Goal: Task Accomplishment & Management: Manage account settings

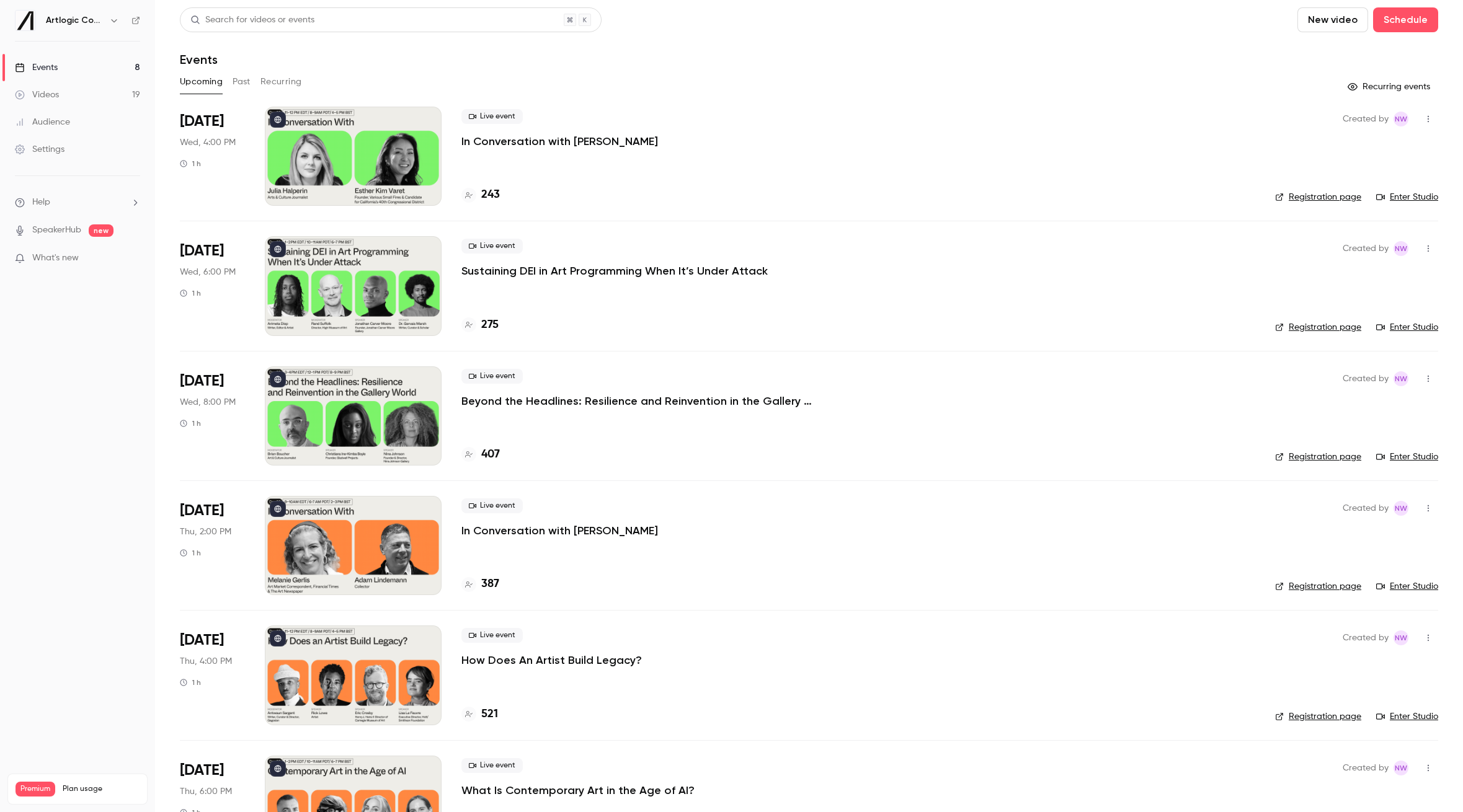
click at [244, 82] on button "Past" at bounding box center [241, 82] width 18 height 20
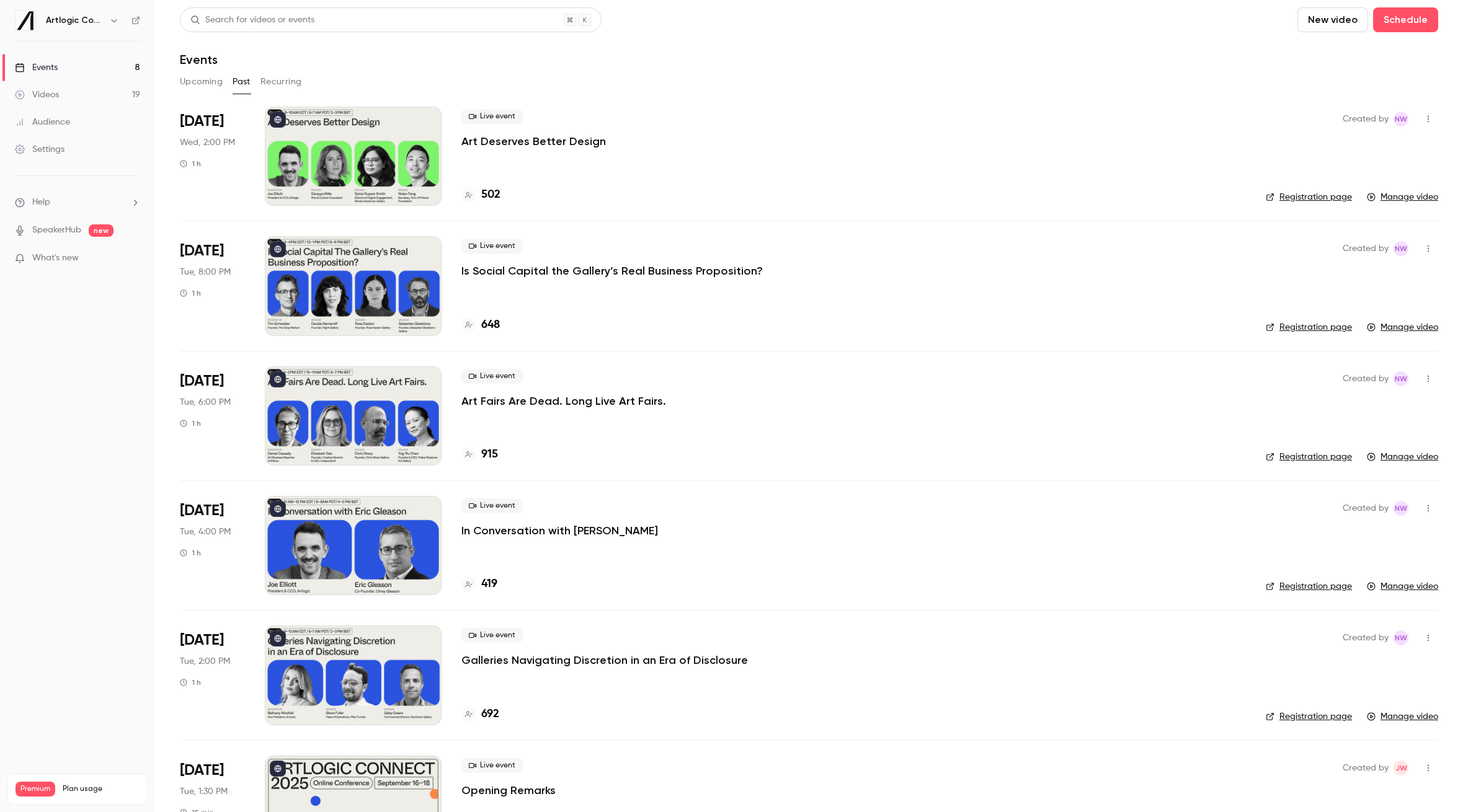
click at [537, 135] on p "Art Deserves Better Design" at bounding box center [533, 141] width 144 height 15
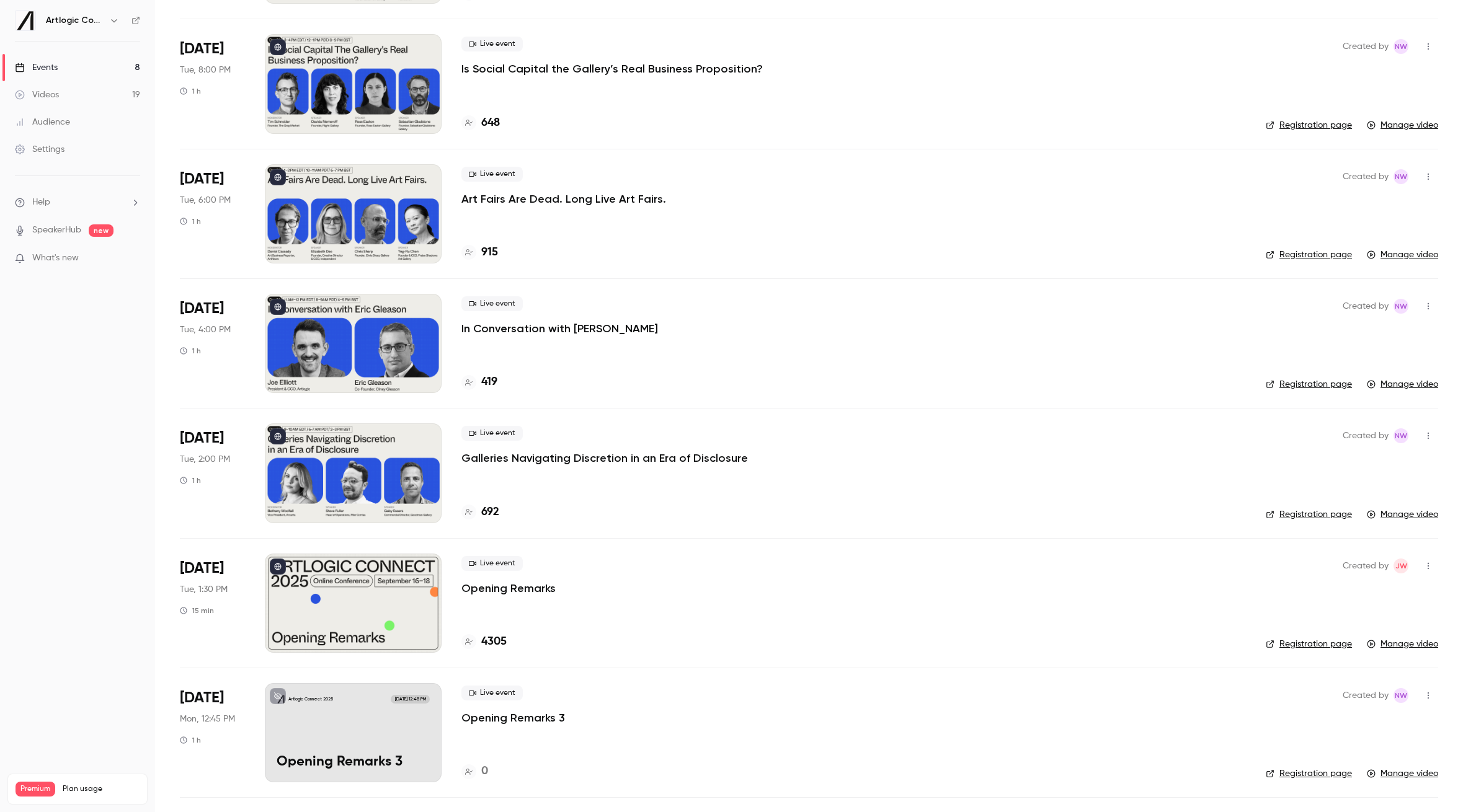
scroll to position [223, 0]
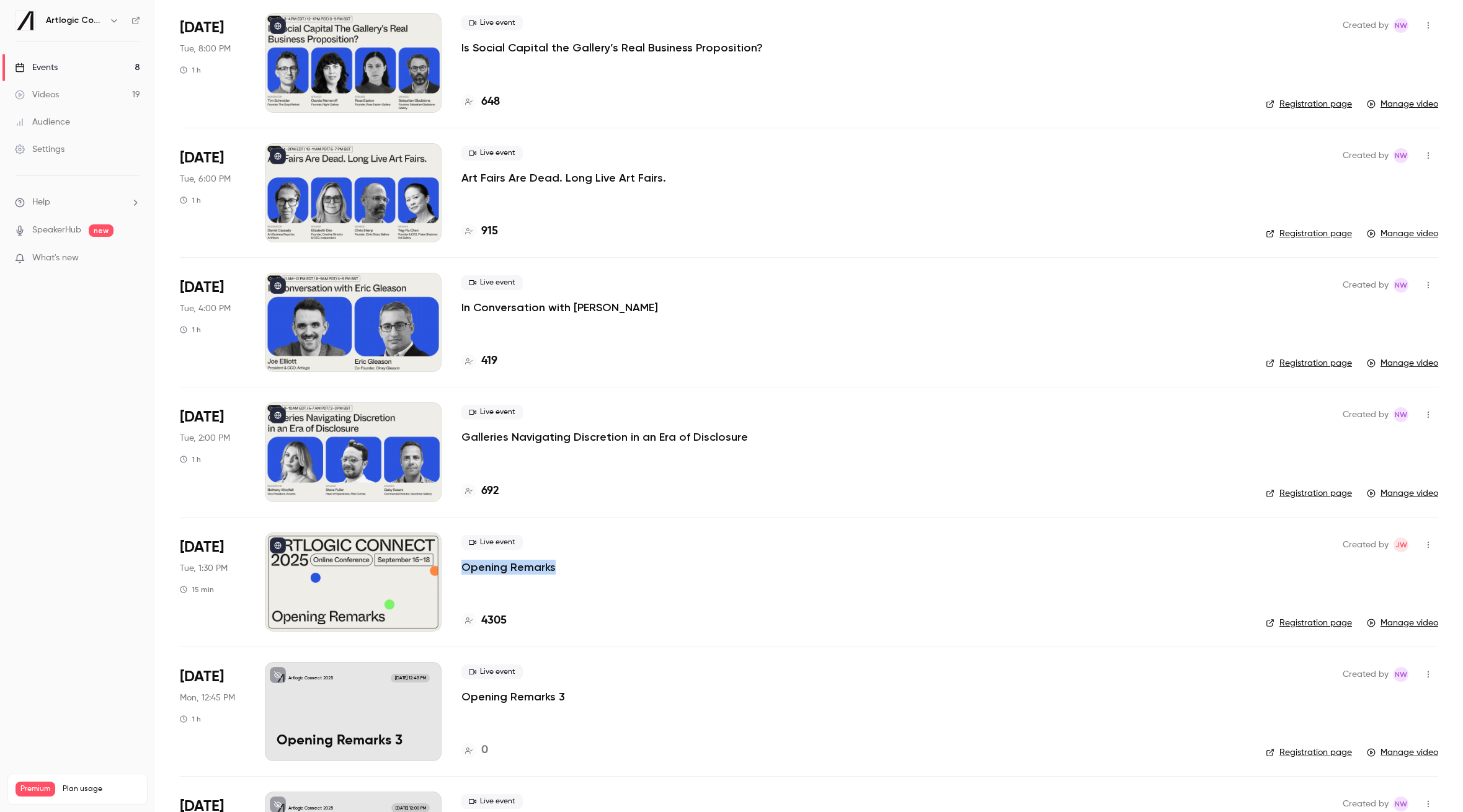
drag, startPoint x: 583, startPoint y: 570, endPoint x: 453, endPoint y: 568, distance: 130.0
click at [453, 568] on li "[DATE] Tue, 1:30 PM 15 min Live event Opening Remarks 4305 Created by JW Regist…" at bounding box center [809, 582] width 1258 height 130
copy p "Opening Remarks"
click at [545, 565] on p "Opening Remarks" at bounding box center [508, 567] width 94 height 15
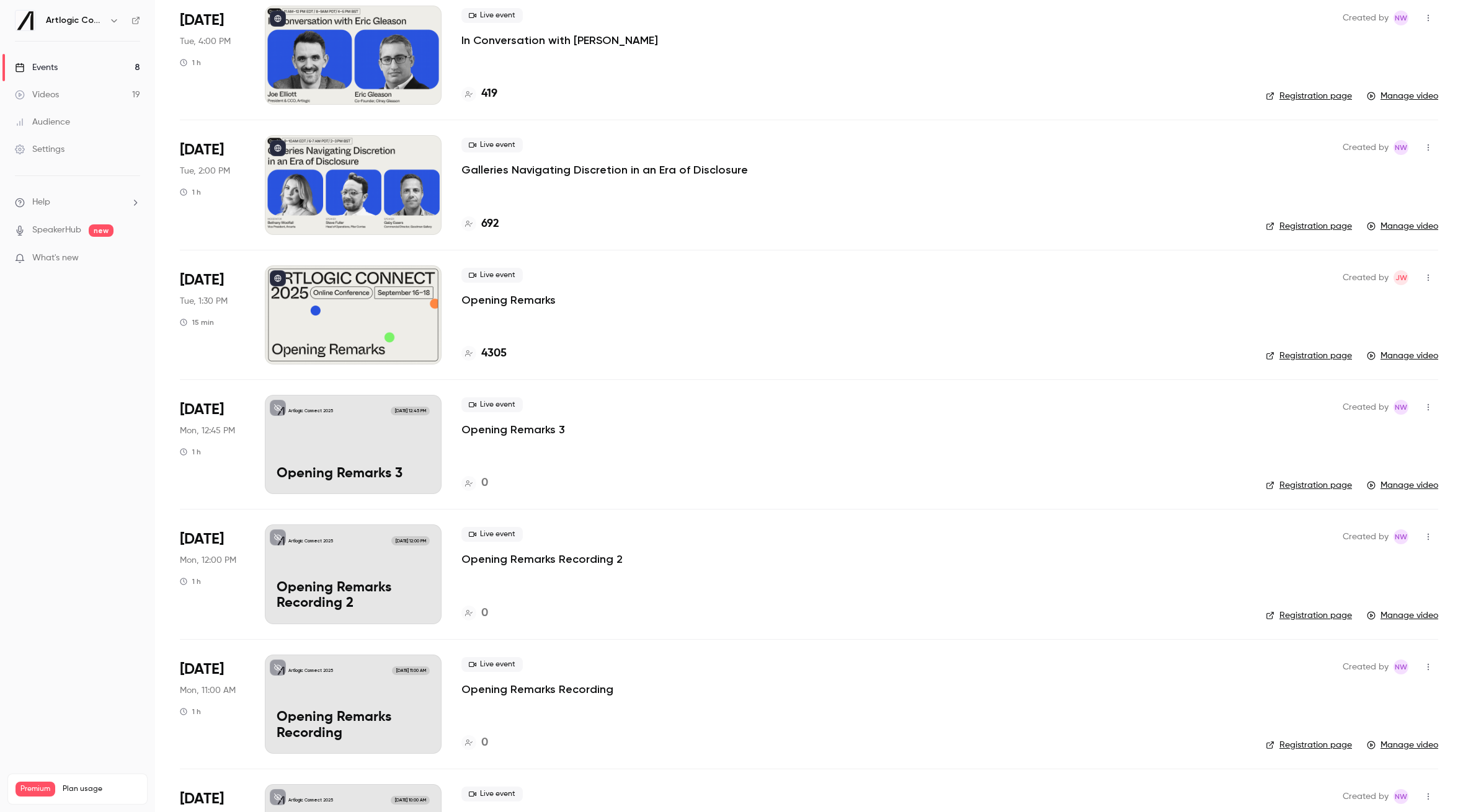
scroll to position [416, 0]
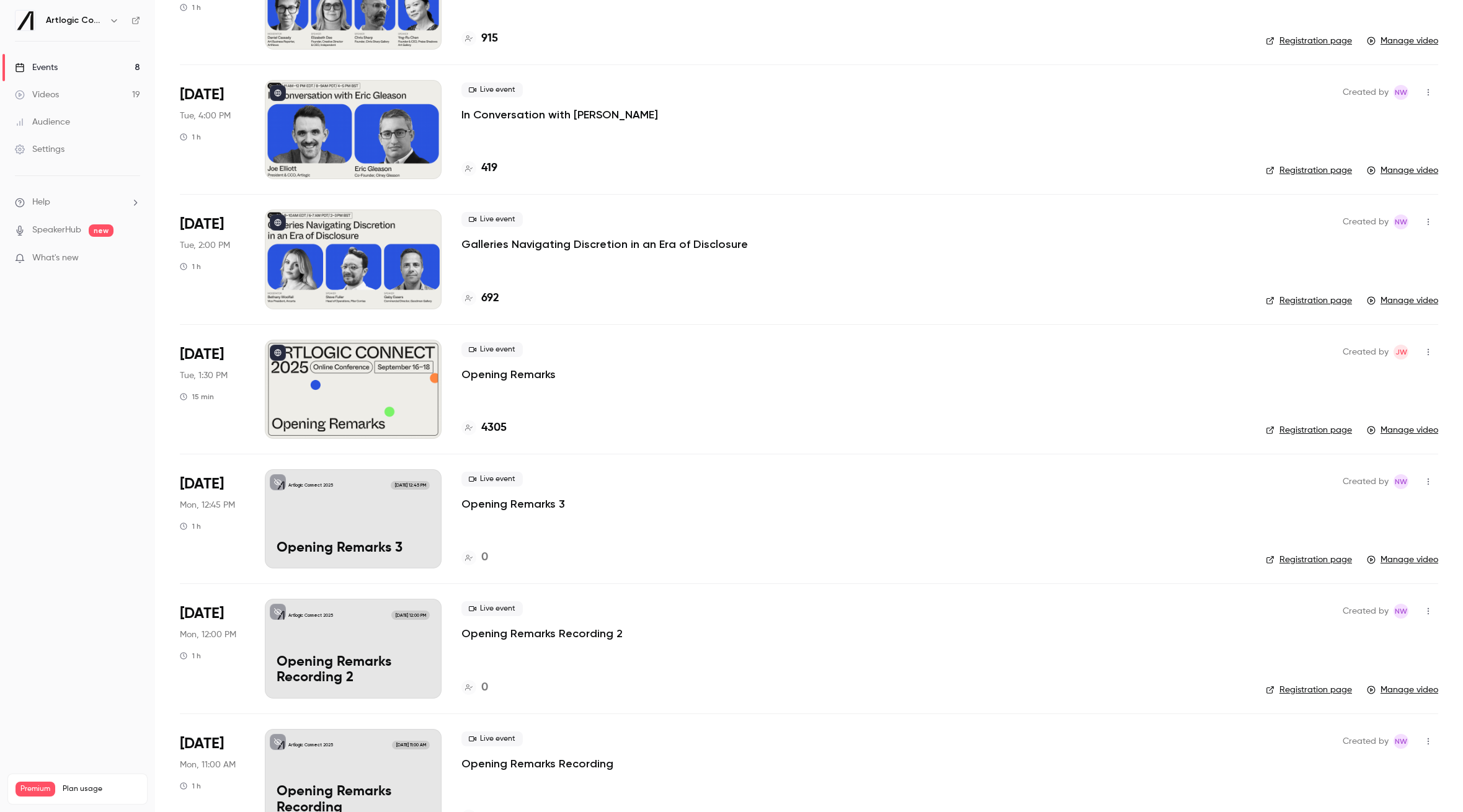
click at [567, 233] on div "Live event Galleries Navigating Discretion in an Era of Disclosure" at bounding box center [853, 231] width 784 height 40
click at [566, 246] on p "Galleries Navigating Discretion in an Era of Disclosure" at bounding box center [605, 244] width 287 height 15
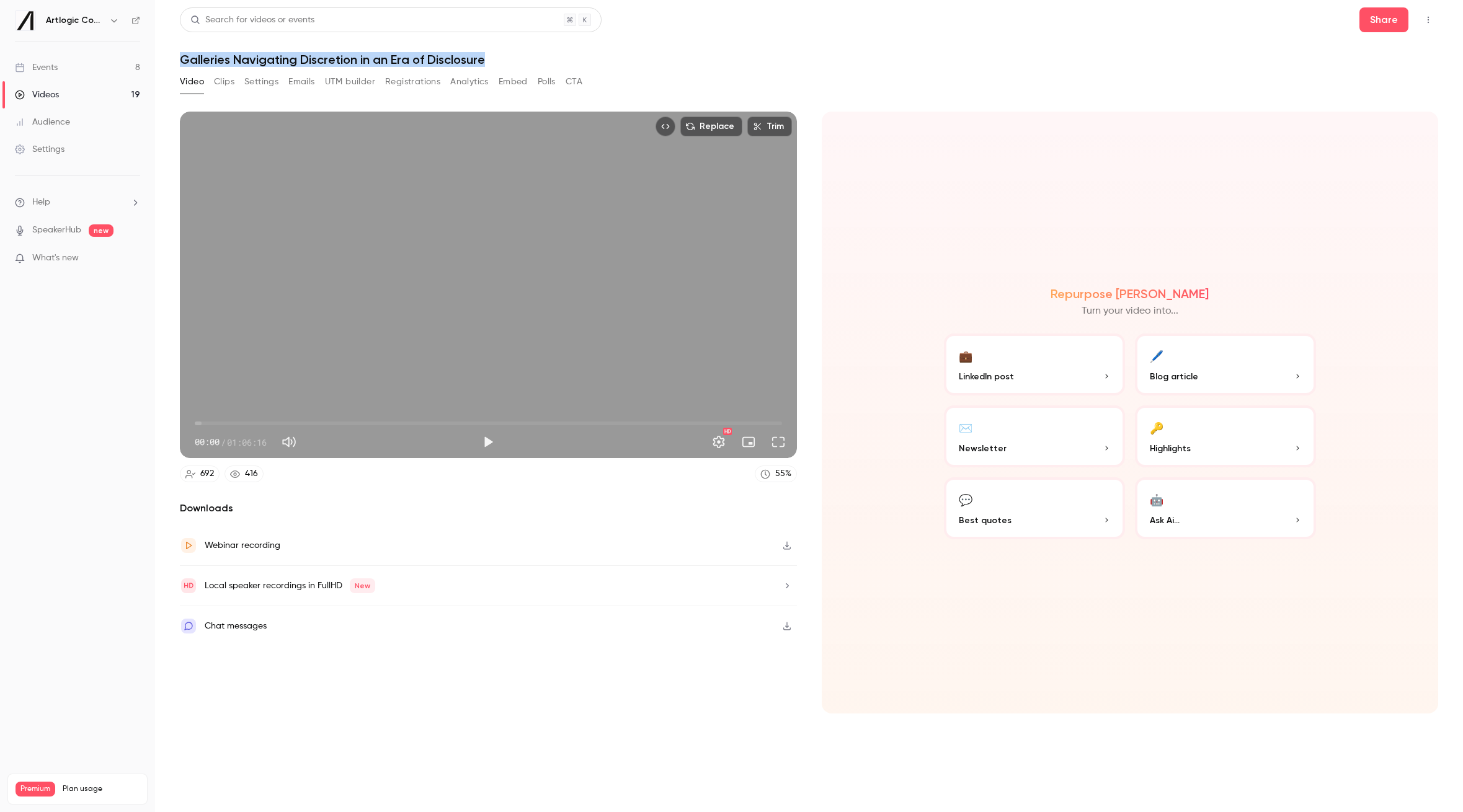
drag, startPoint x: 506, startPoint y: 58, endPoint x: 166, endPoint y: 61, distance: 340.0
click at [166, 61] on main "Search for videos or events Share Galleries Navigating Discretion in an Era of …" at bounding box center [809, 406] width 1308 height 812
copy h1 "Galleries Navigating Discretion in an Era of Disclosure"
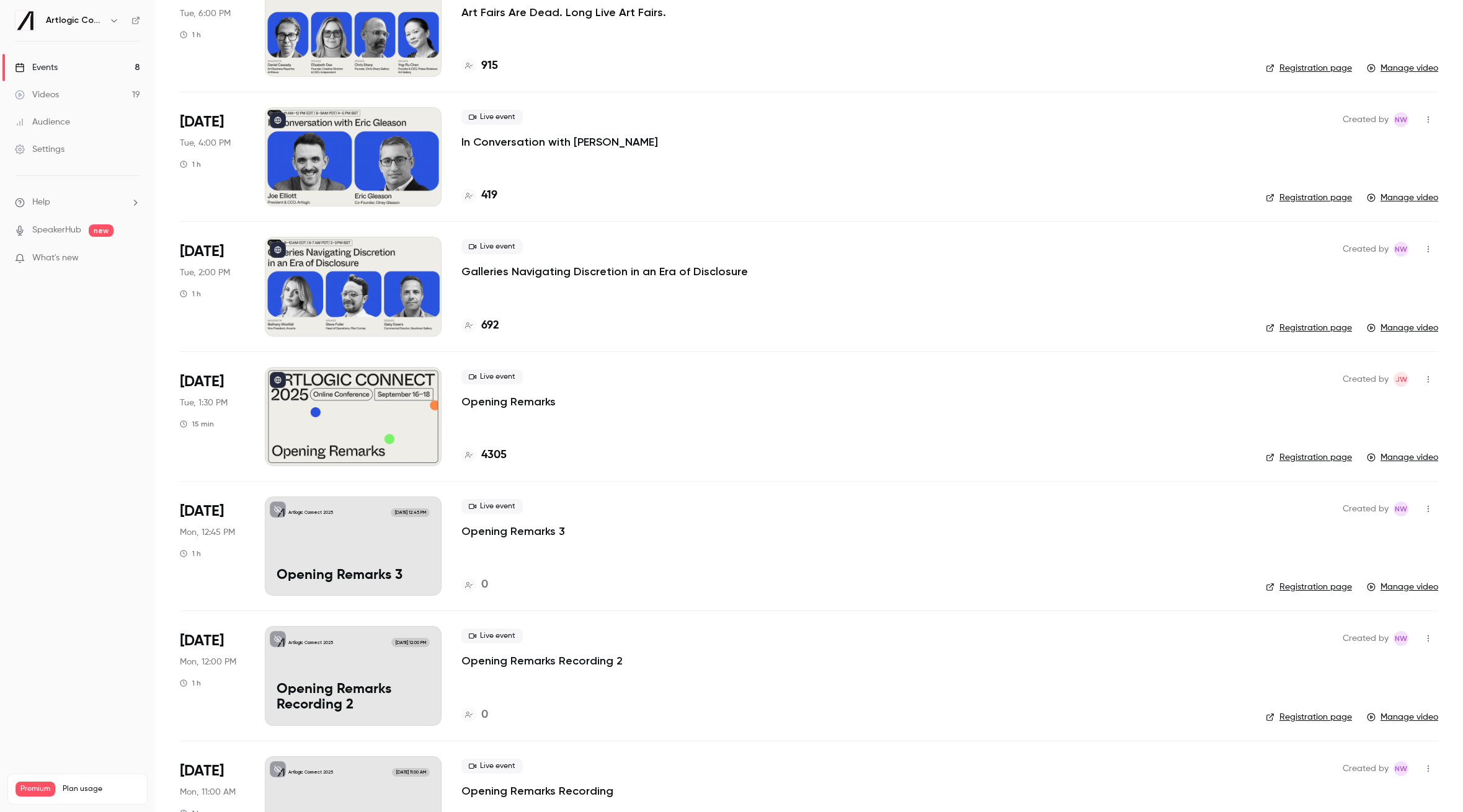
scroll to position [342, 0]
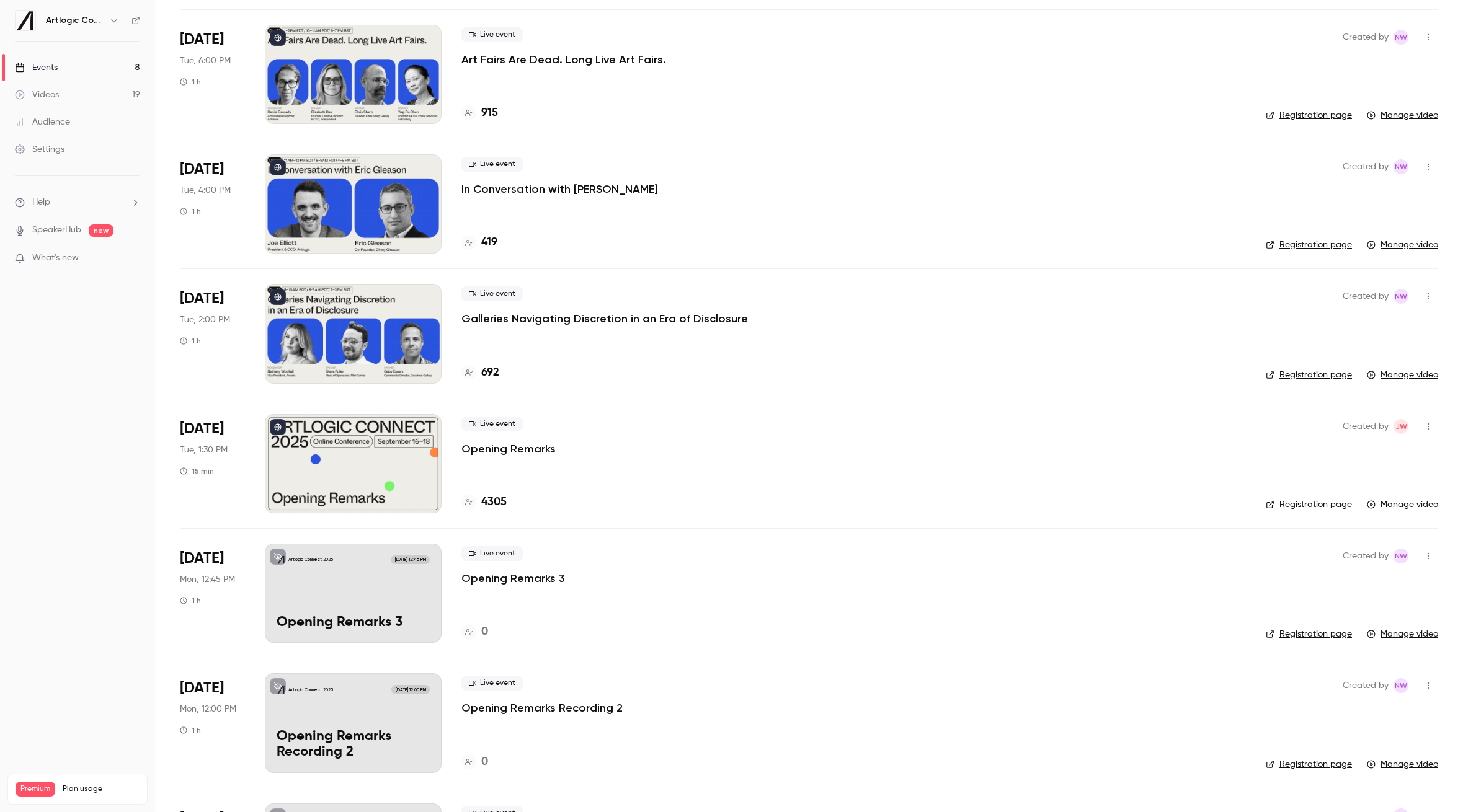
click at [590, 197] on div "Live event In Conversation with [PERSON_NAME] 419" at bounding box center [853, 204] width 784 height 99
click at [589, 192] on p "In Conversation with [PERSON_NAME]" at bounding box center [559, 189] width 197 height 15
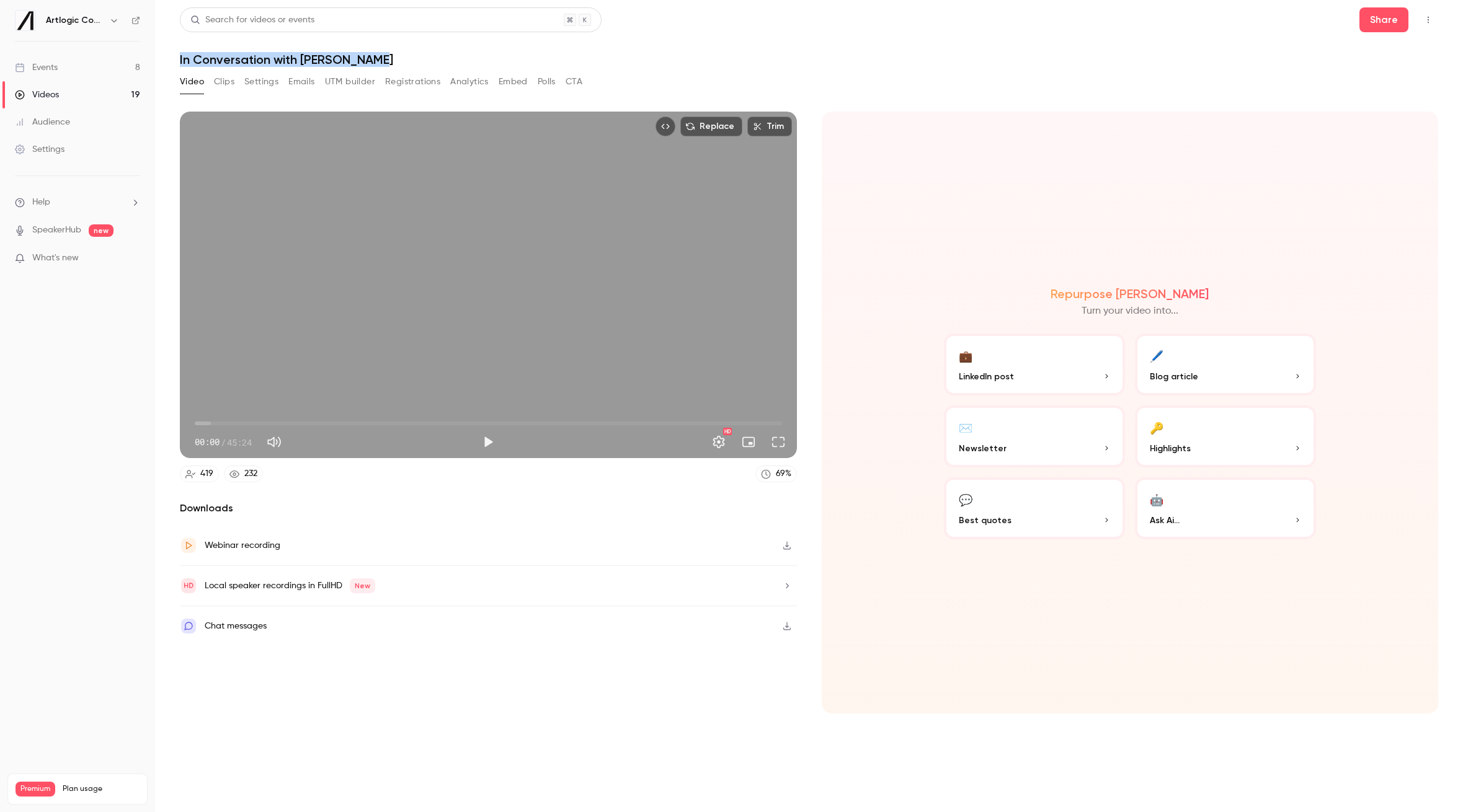
drag, startPoint x: 386, startPoint y: 63, endPoint x: 176, endPoint y: 66, distance: 210.0
click at [176, 66] on main "Search for videos or events Share In Conversation with [PERSON_NAME] Video Clip…" at bounding box center [809, 406] width 1308 height 812
copy h1 "In Conversation with [PERSON_NAME]"
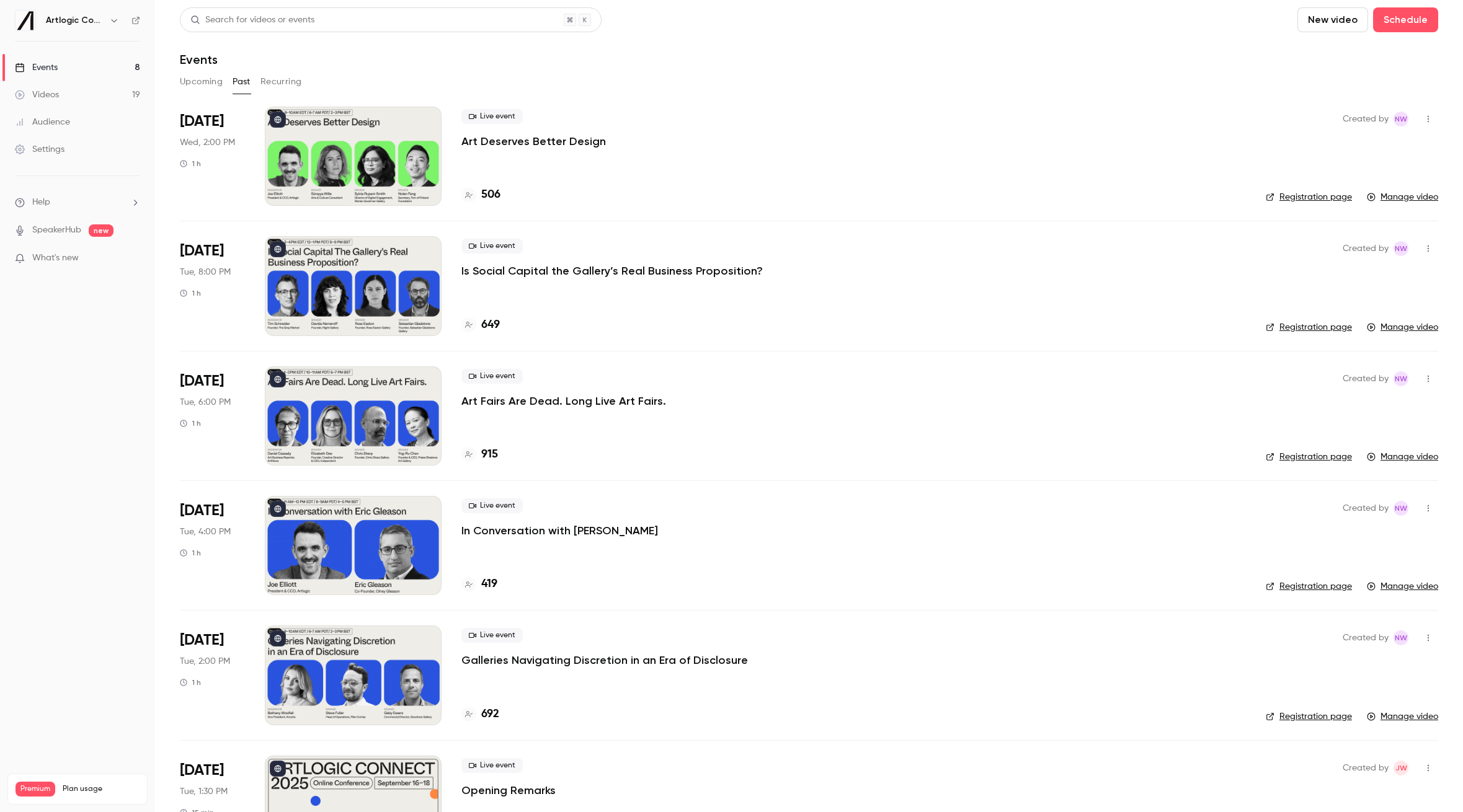
click at [602, 393] on p "Art Fairs Are Dead. Long Live Art Fairs." at bounding box center [564, 401] width 205 height 15
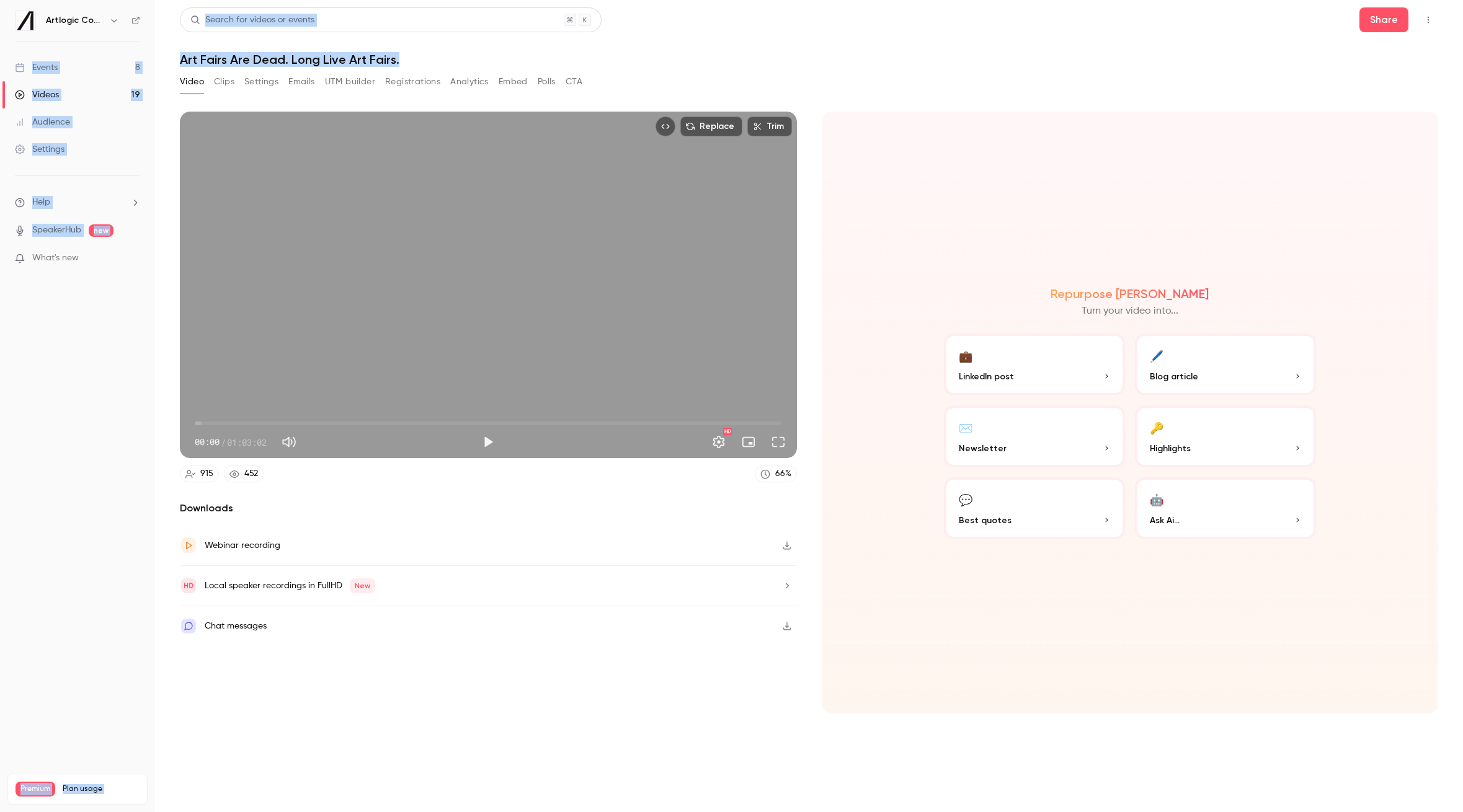
drag, startPoint x: 400, startPoint y: 61, endPoint x: 152, endPoint y: 62, distance: 248.0
click at [152, 62] on div "Artlogic Connect 2025 Events 8 Videos 19 Audience Settings Help SpeakerHub new …" at bounding box center [732, 406] width 1463 height 812
click at [358, 43] on header "Search for videos or events Share Art Fairs Are Dead. Long Live Art Fairs." at bounding box center [809, 37] width 1258 height 60
drag, startPoint x: 389, startPoint y: 57, endPoint x: 180, endPoint y: 63, distance: 209.1
click at [180, 63] on h1 "Art Fairs Are Dead. Long Live Art Fairs." at bounding box center [809, 59] width 1258 height 15
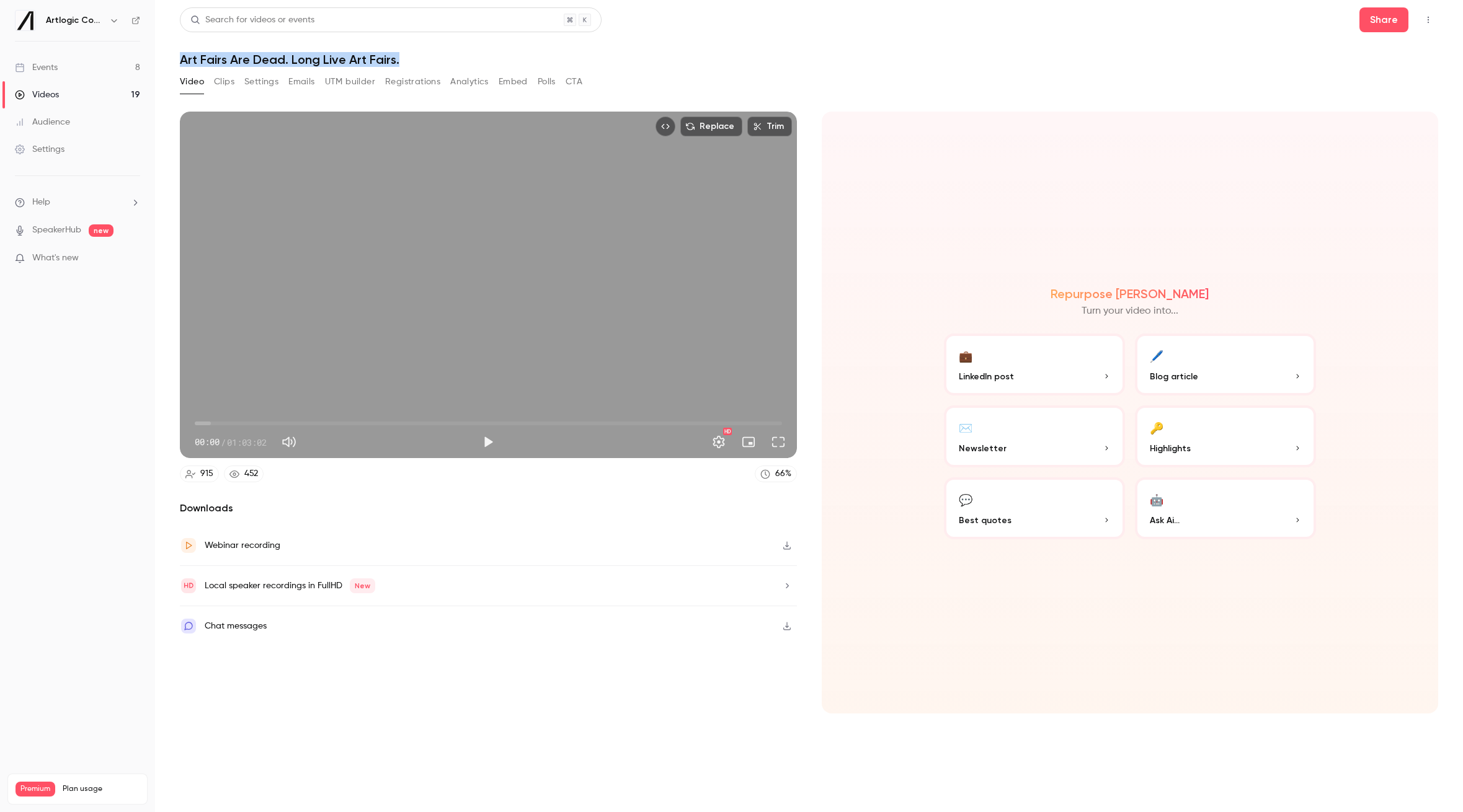
copy h1 "Art Fairs Are Dead. Long Live Art Fairs."
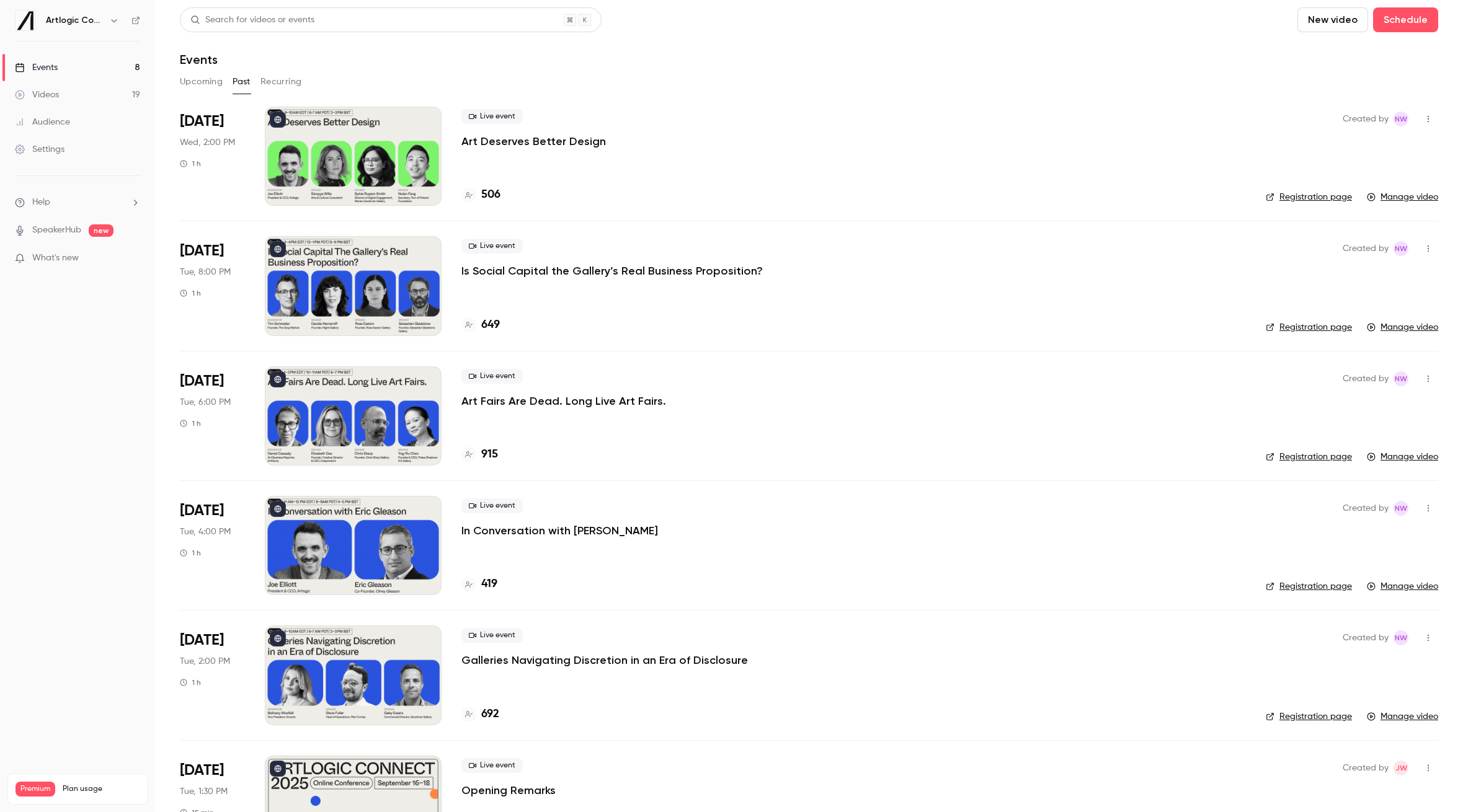
click at [577, 269] on p "Is Social Capital the Gallery’s Real Business Proposition?" at bounding box center [612, 271] width 301 height 15
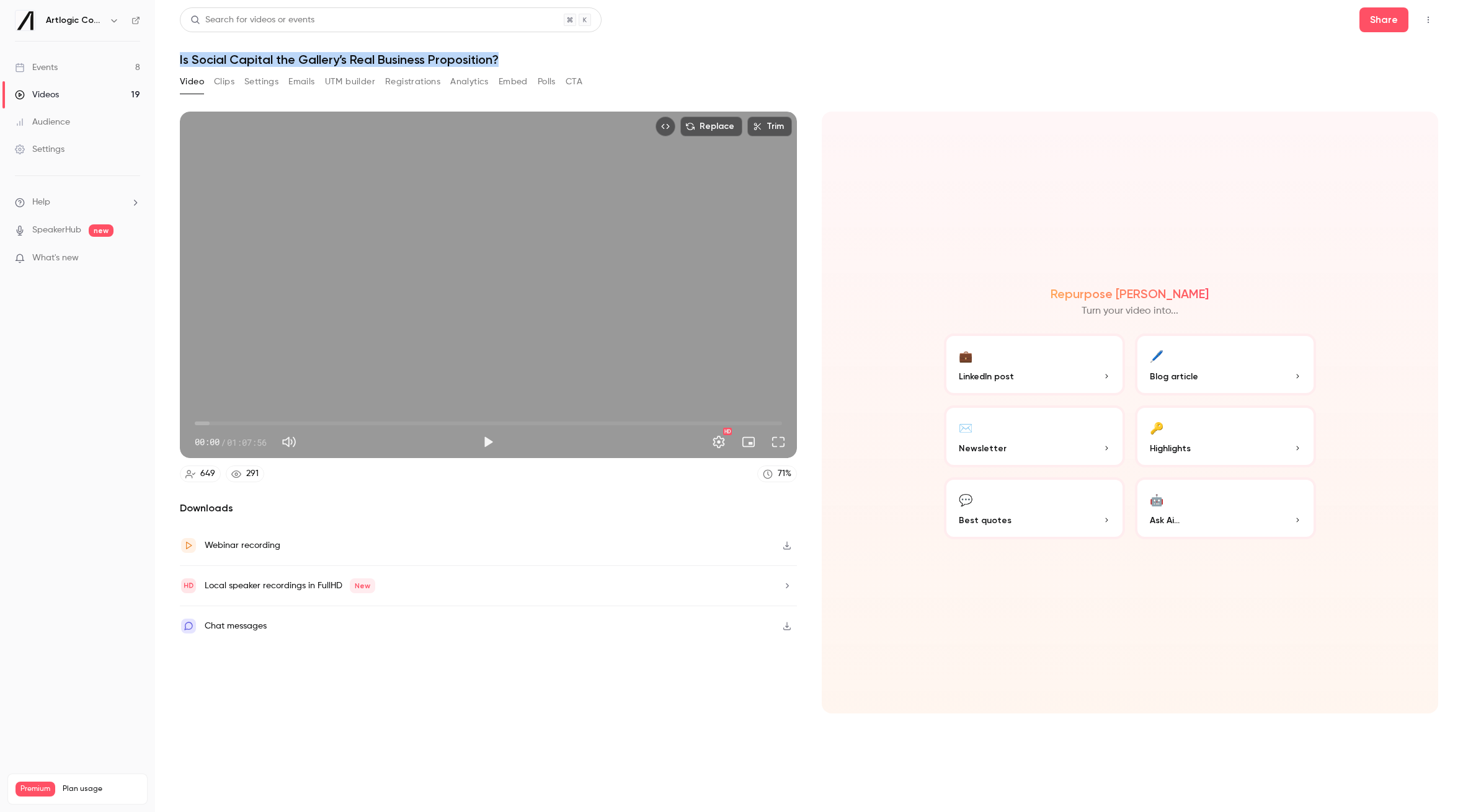
drag, startPoint x: 515, startPoint y: 65, endPoint x: 179, endPoint y: 64, distance: 336.0
click at [180, 64] on h1 "Is Social Capital the Gallery’s Real Business Proposition?" at bounding box center [809, 59] width 1258 height 15
copy h1 "Is Social Capital the Gallery’s Real Business Proposition?"
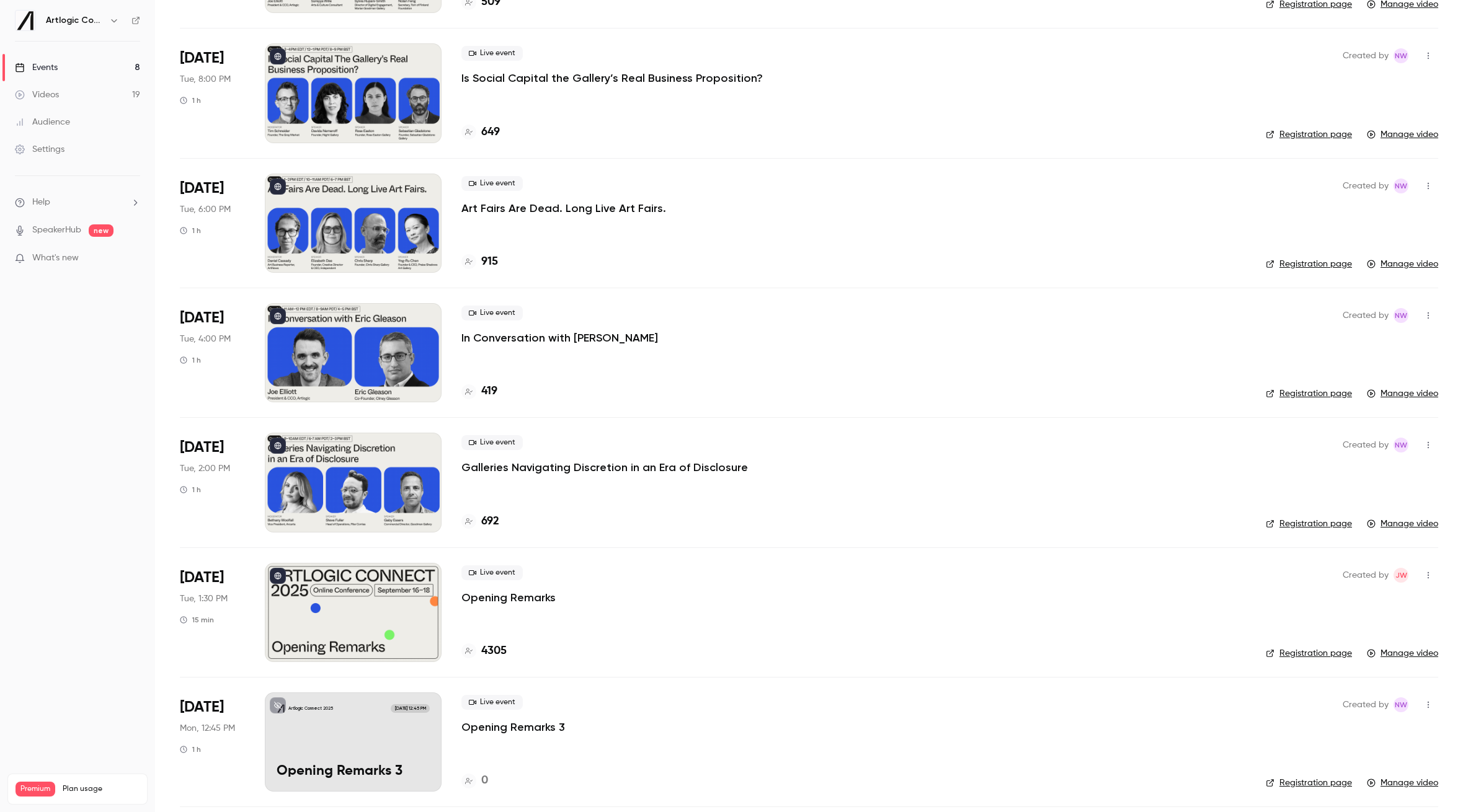
scroll to position [44, 0]
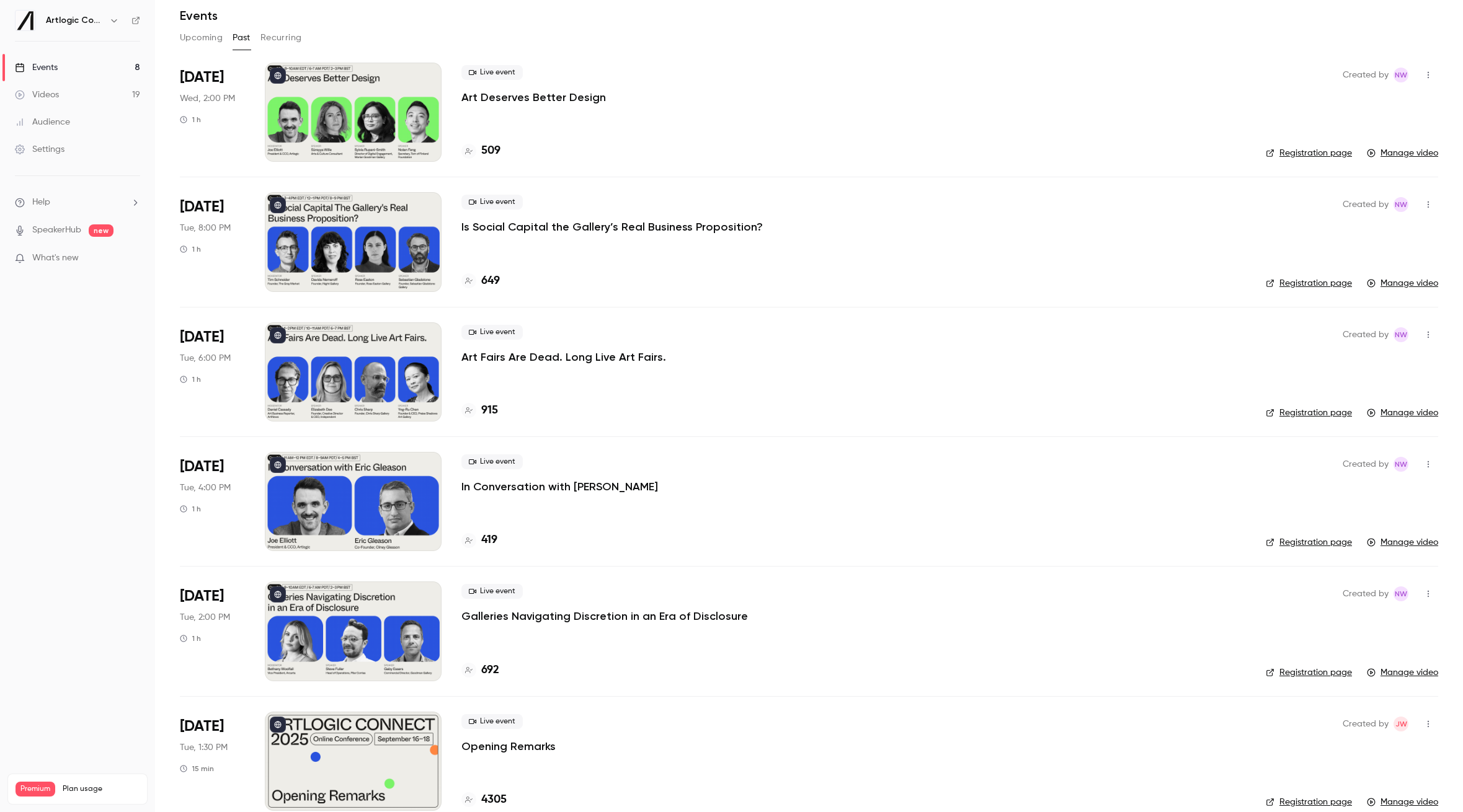
click at [569, 100] on p "Art Deserves Better Design" at bounding box center [533, 97] width 144 height 15
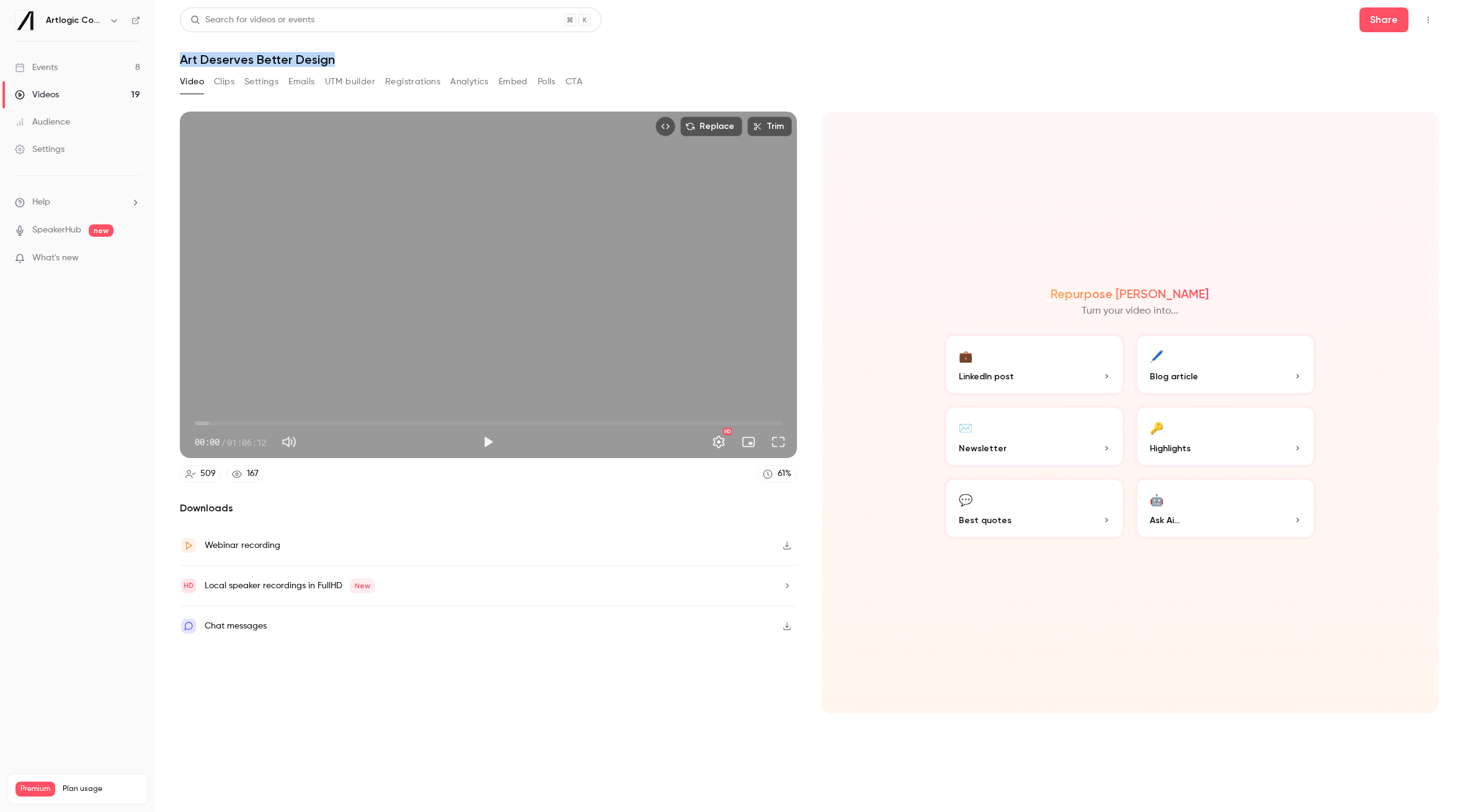
drag, startPoint x: 342, startPoint y: 58, endPoint x: 180, endPoint y: 63, distance: 162.1
click at [180, 63] on h1 "Art Deserves Better Design" at bounding box center [809, 59] width 1258 height 15
copy h1 "Art Deserves Better Design"
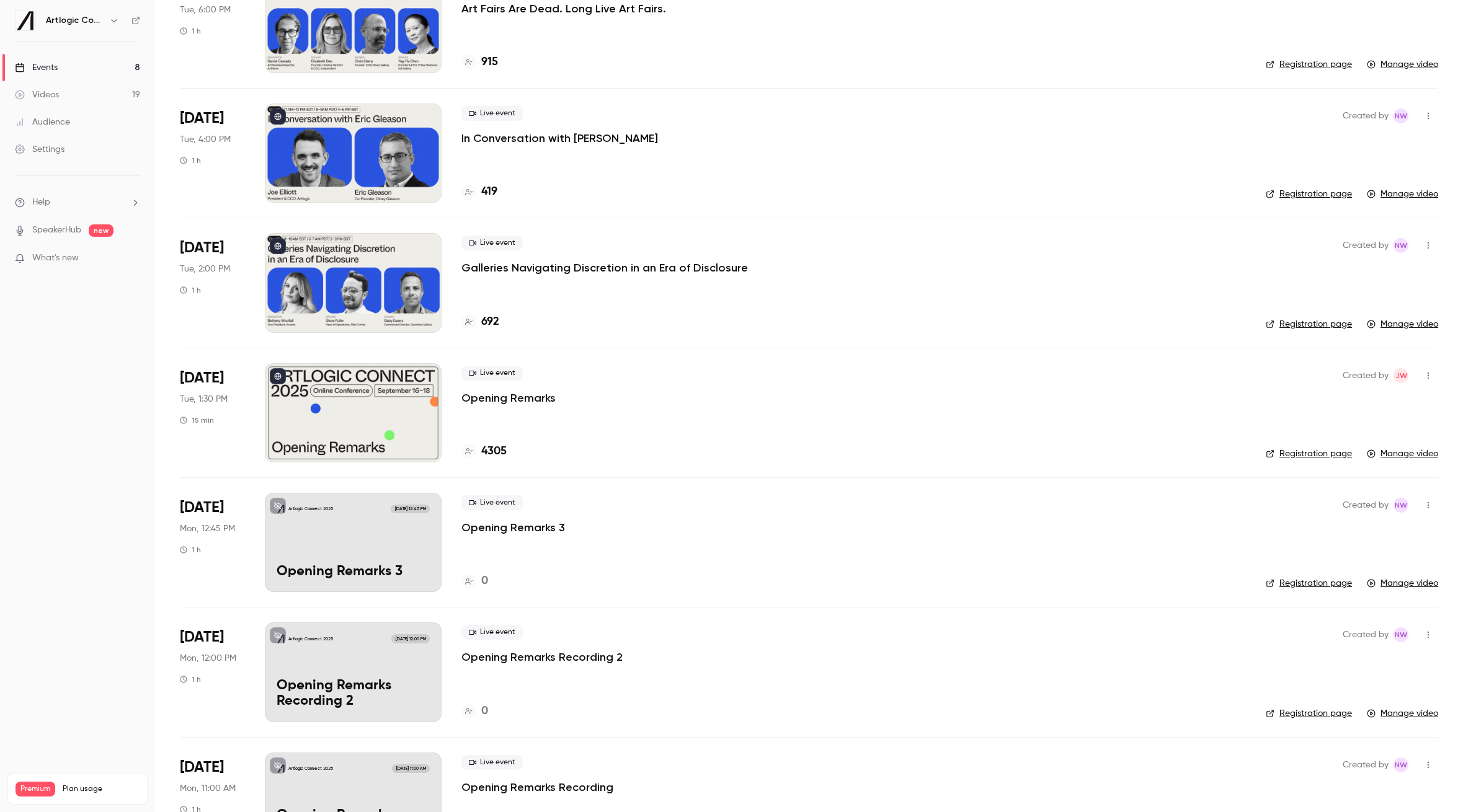
scroll to position [713, 0]
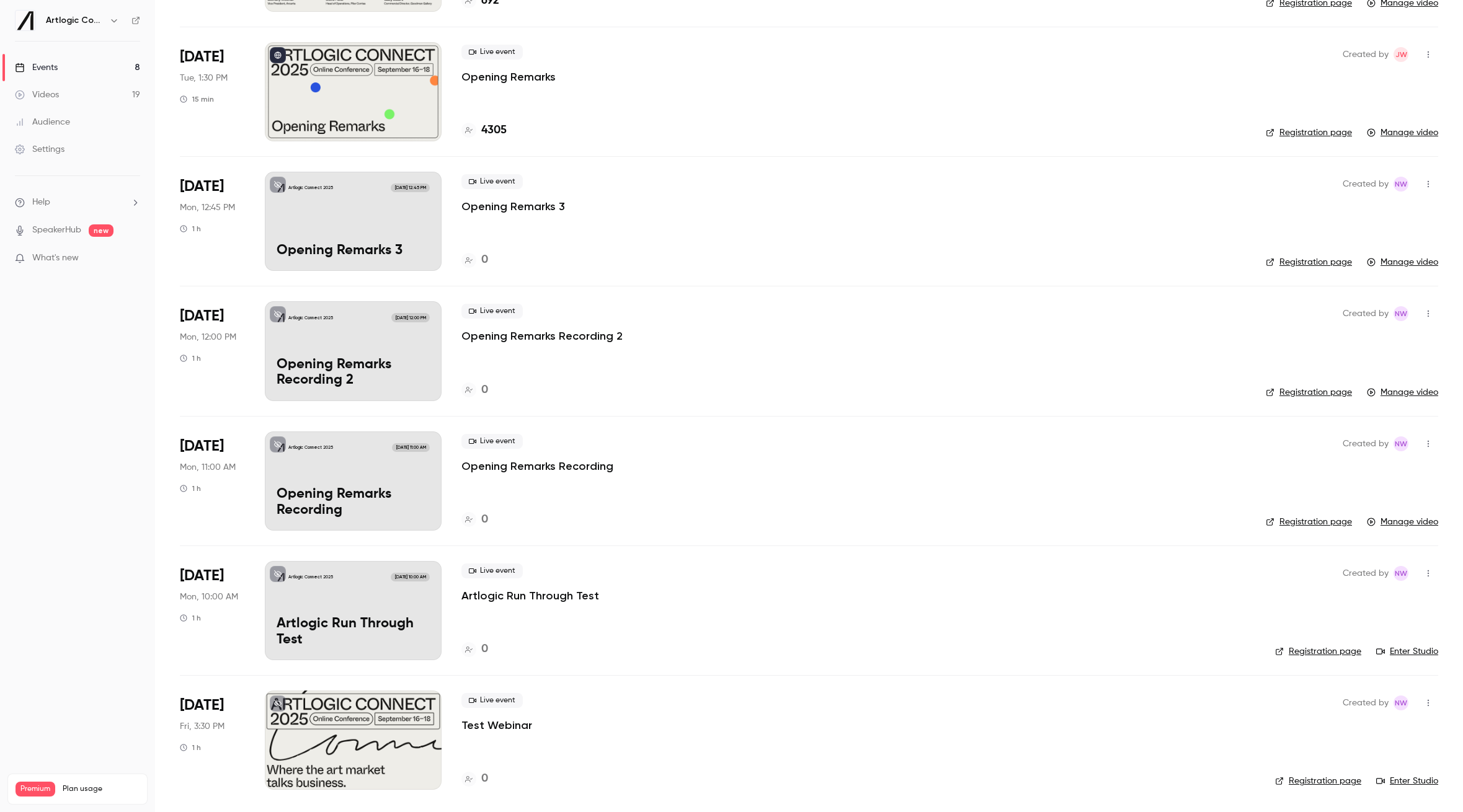
click at [522, 70] on p "Opening Remarks" at bounding box center [508, 76] width 94 height 15
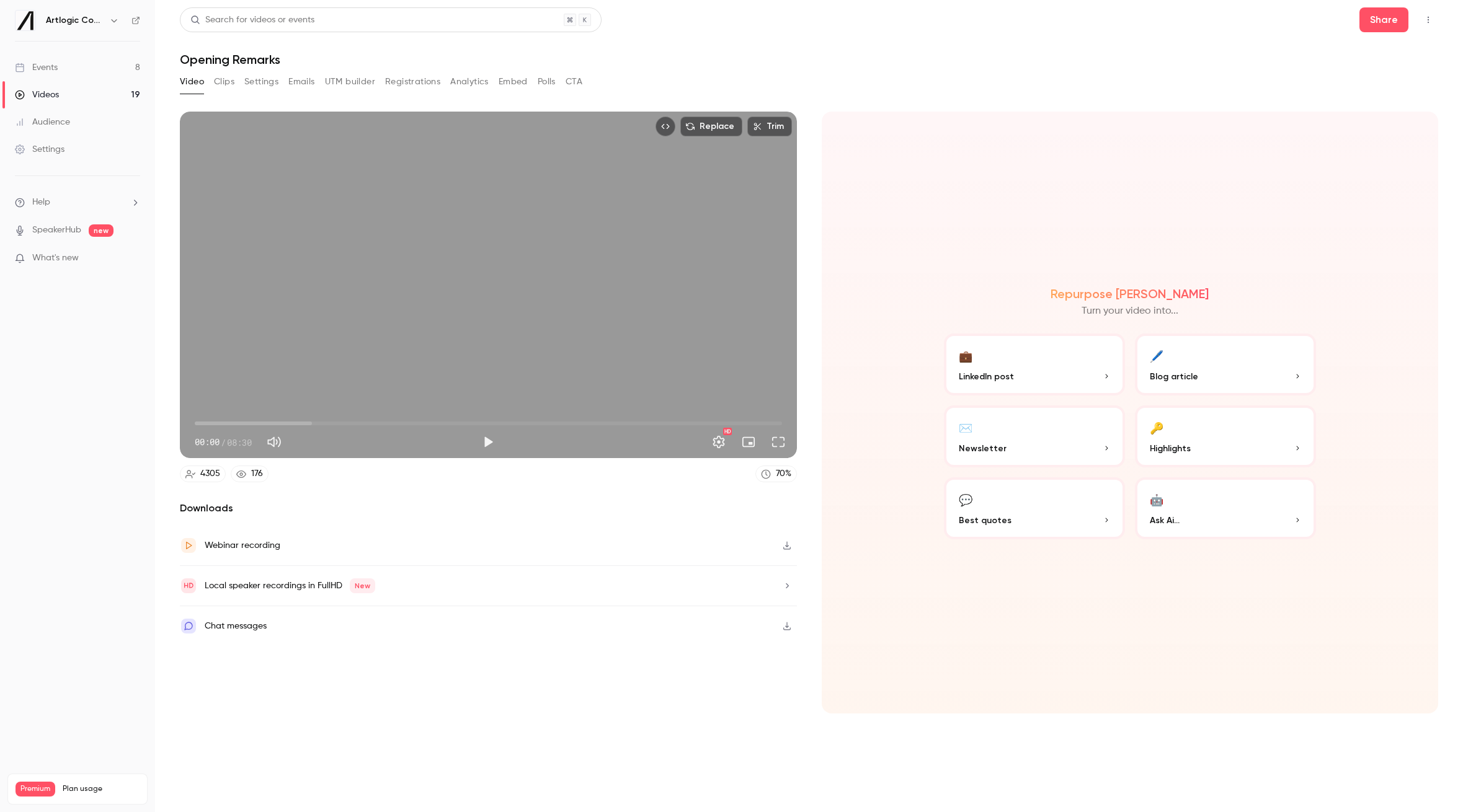
click at [51, 122] on div "Audience" at bounding box center [43, 122] width 55 height 12
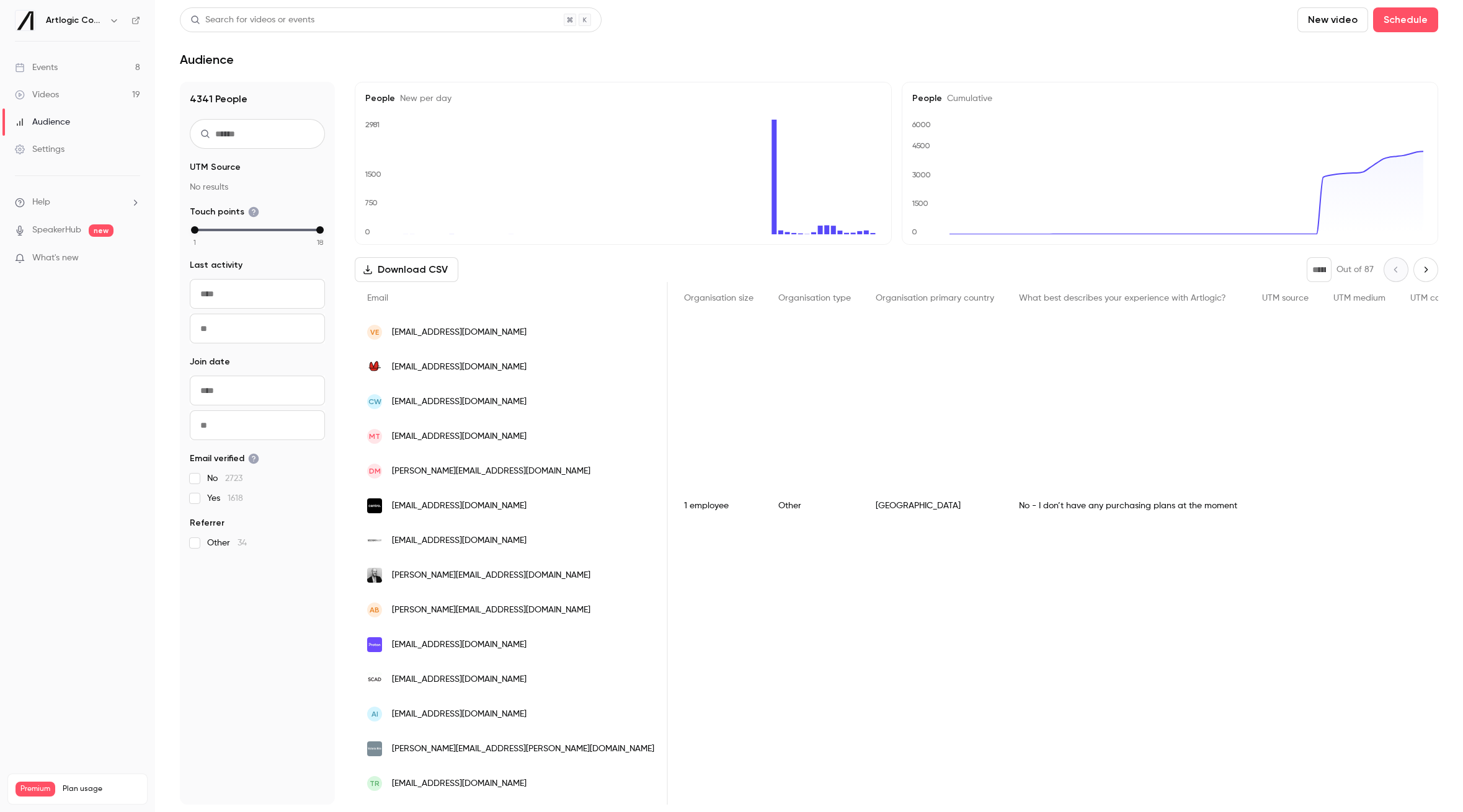
click at [251, 294] on input "From" at bounding box center [257, 293] width 135 height 30
click at [256, 323] on input "To" at bounding box center [257, 328] width 135 height 30
click at [259, 357] on legend "Join date" at bounding box center [257, 362] width 135 height 12
click at [71, 157] on link "Settings" at bounding box center [77, 149] width 155 height 27
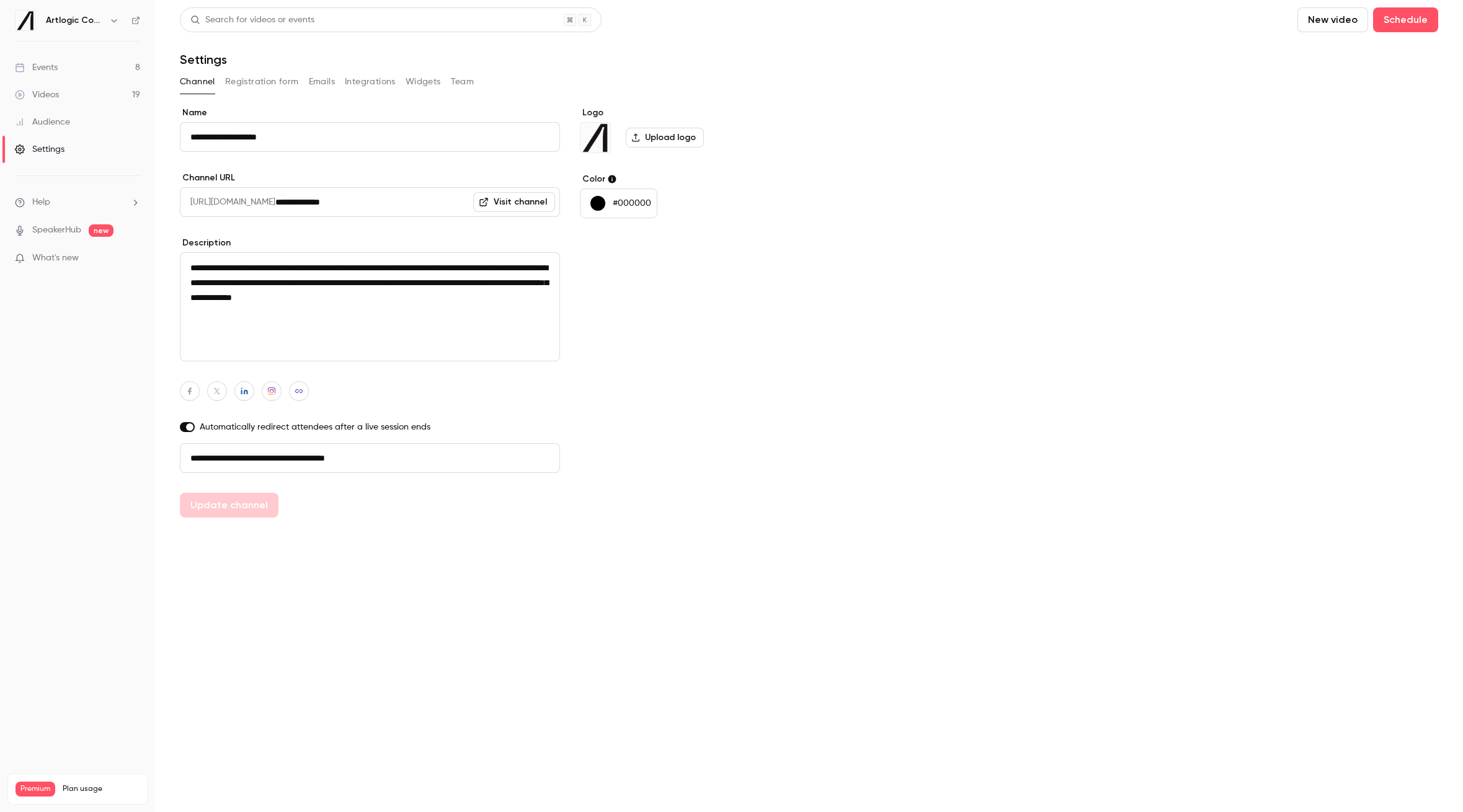
click at [81, 17] on h6 "Artlogic Connect 2025" at bounding box center [75, 20] width 58 height 12
click at [114, 20] on icon "button" at bounding box center [114, 21] width 10 height 10
click at [113, 20] on div at bounding box center [732, 406] width 1463 height 812
click at [78, 231] on link "SpeakerHub" at bounding box center [57, 231] width 49 height 13
click at [308, 81] on button "Emails" at bounding box center [321, 82] width 26 height 20
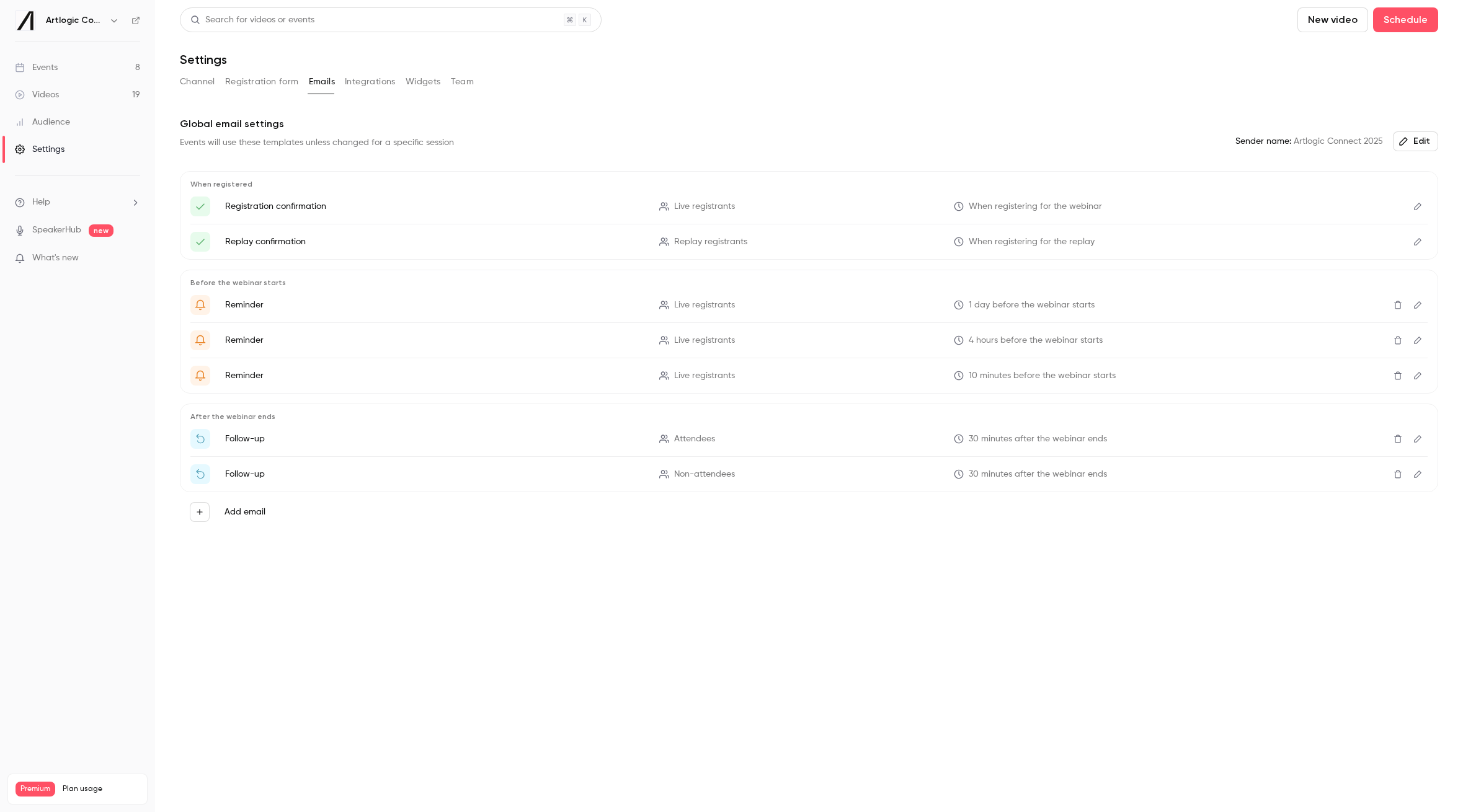
click at [286, 86] on button "Registration form" at bounding box center [262, 82] width 74 height 20
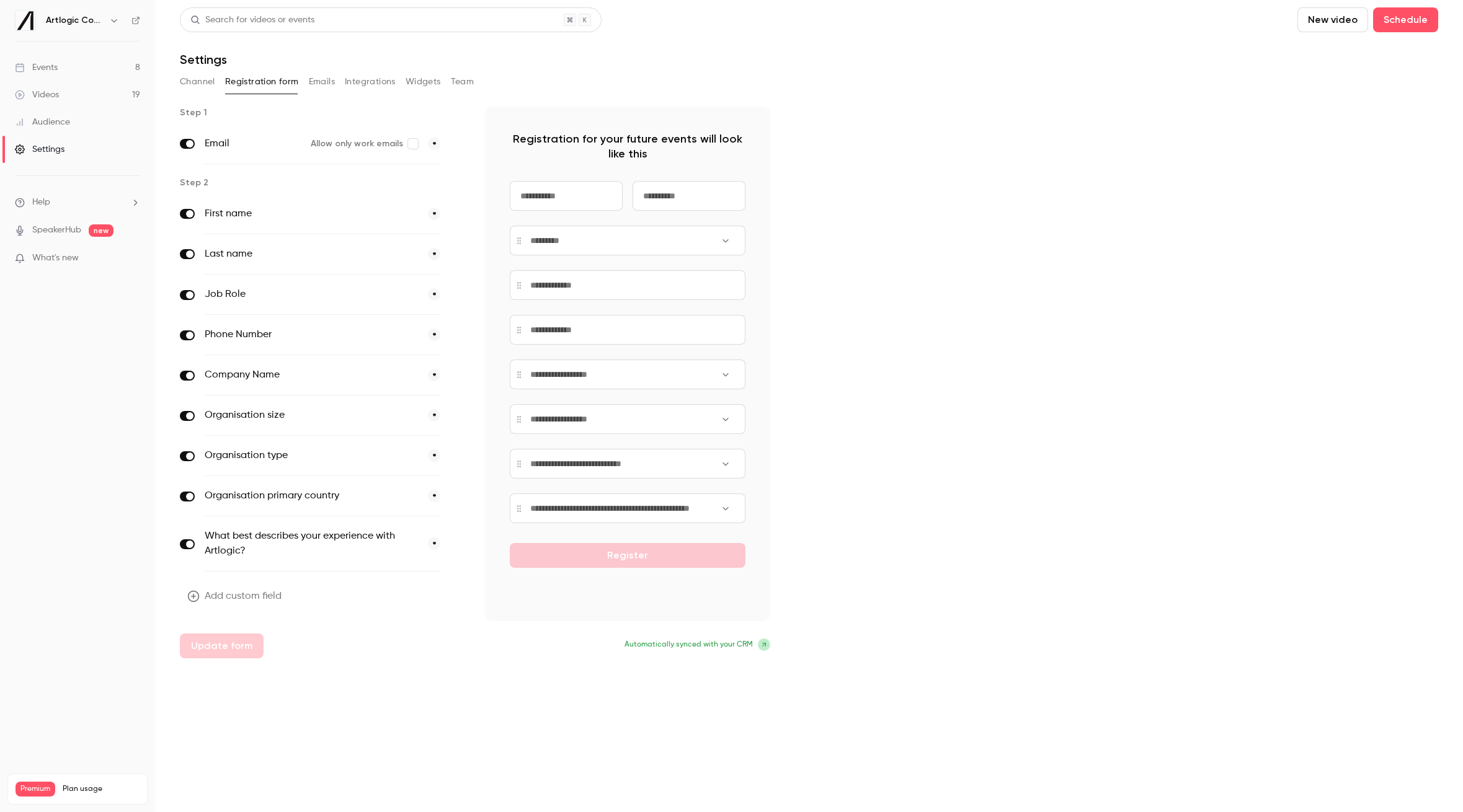
drag, startPoint x: 371, startPoint y: 83, endPoint x: 386, endPoint y: 84, distance: 15.0
click at [371, 83] on button "Integrations" at bounding box center [370, 82] width 51 height 20
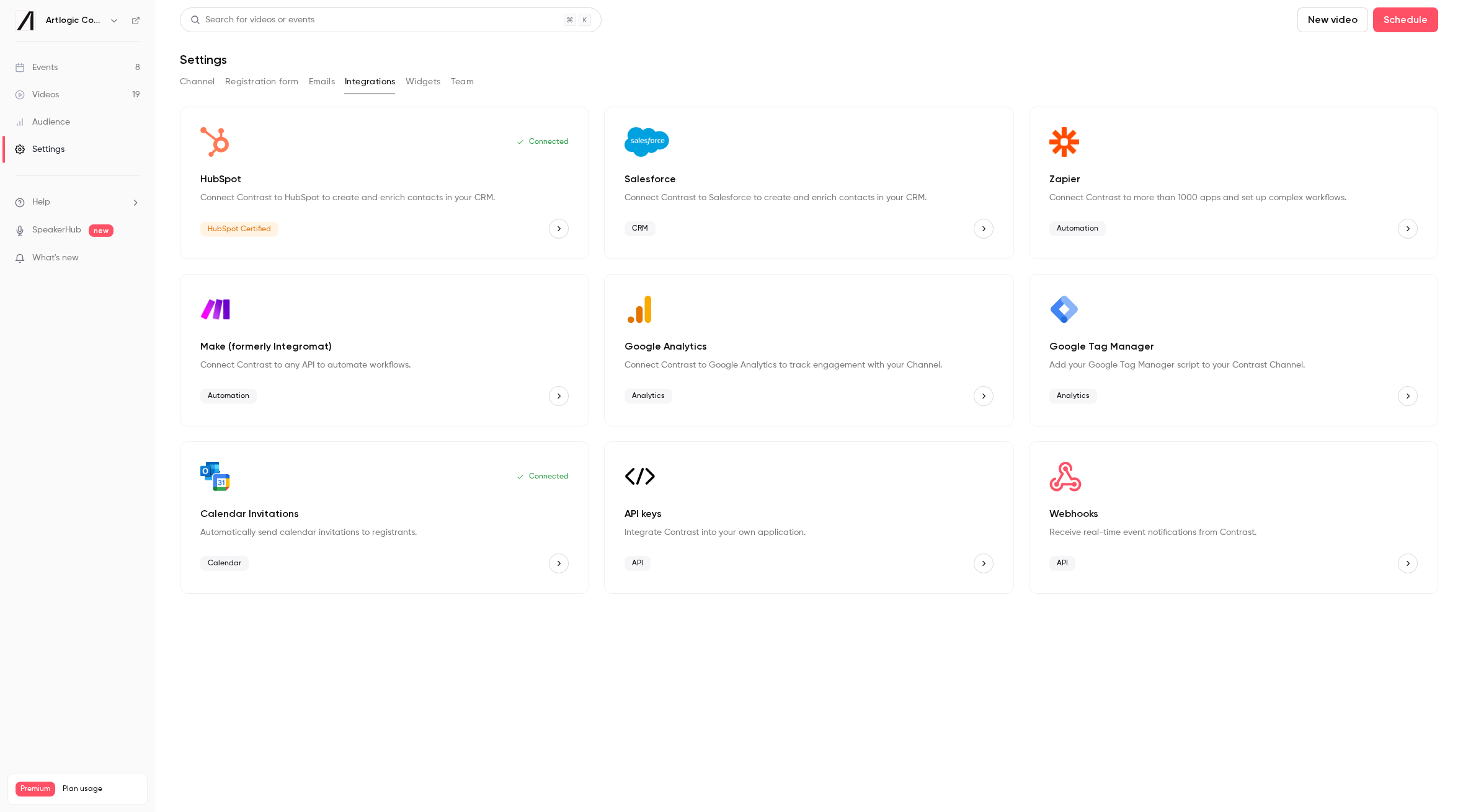
drag, startPoint x: 414, startPoint y: 84, endPoint x: 424, endPoint y: 85, distance: 10.0
click at [414, 84] on button "Widgets" at bounding box center [423, 82] width 35 height 20
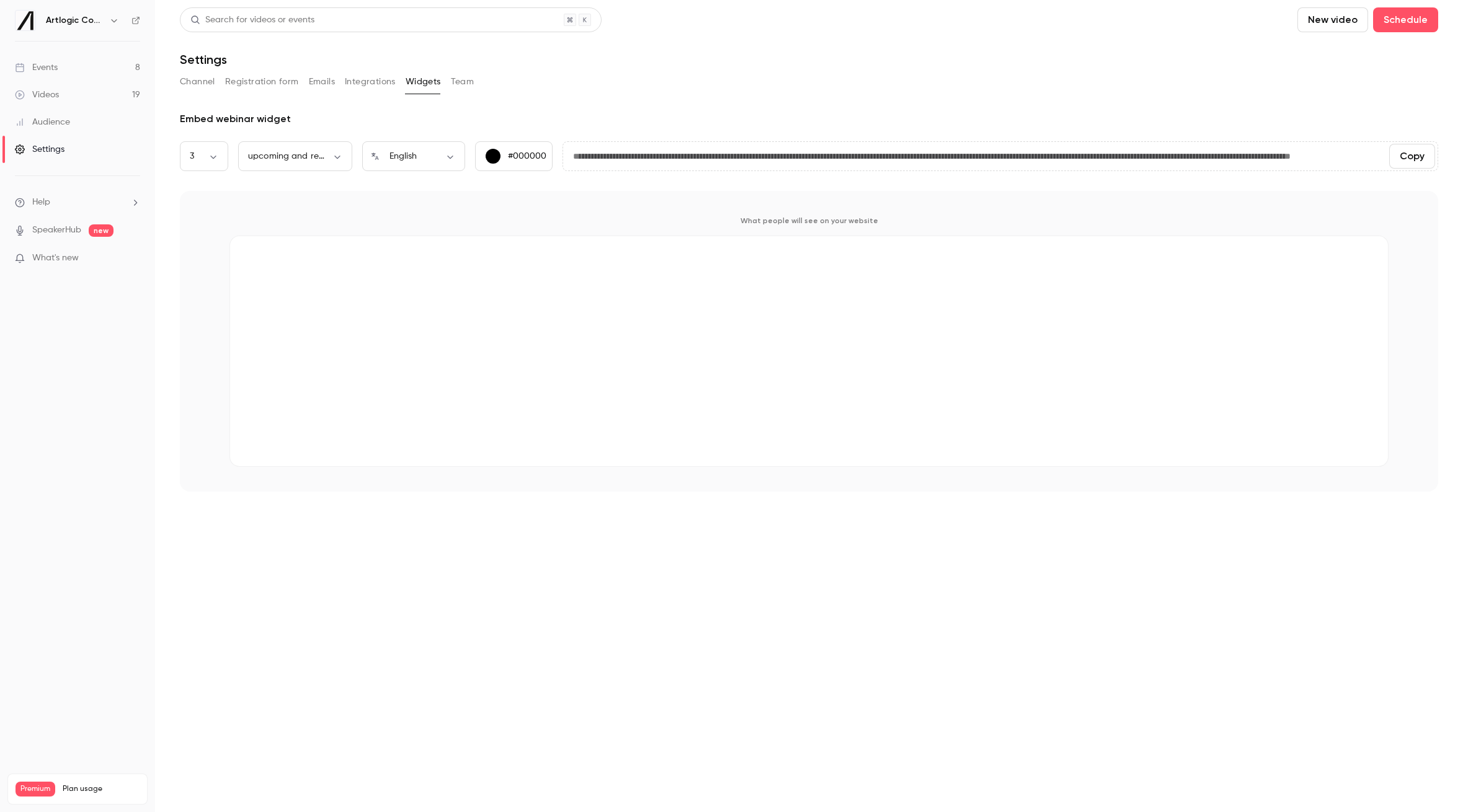
click at [354, 83] on button "Integrations" at bounding box center [370, 82] width 51 height 20
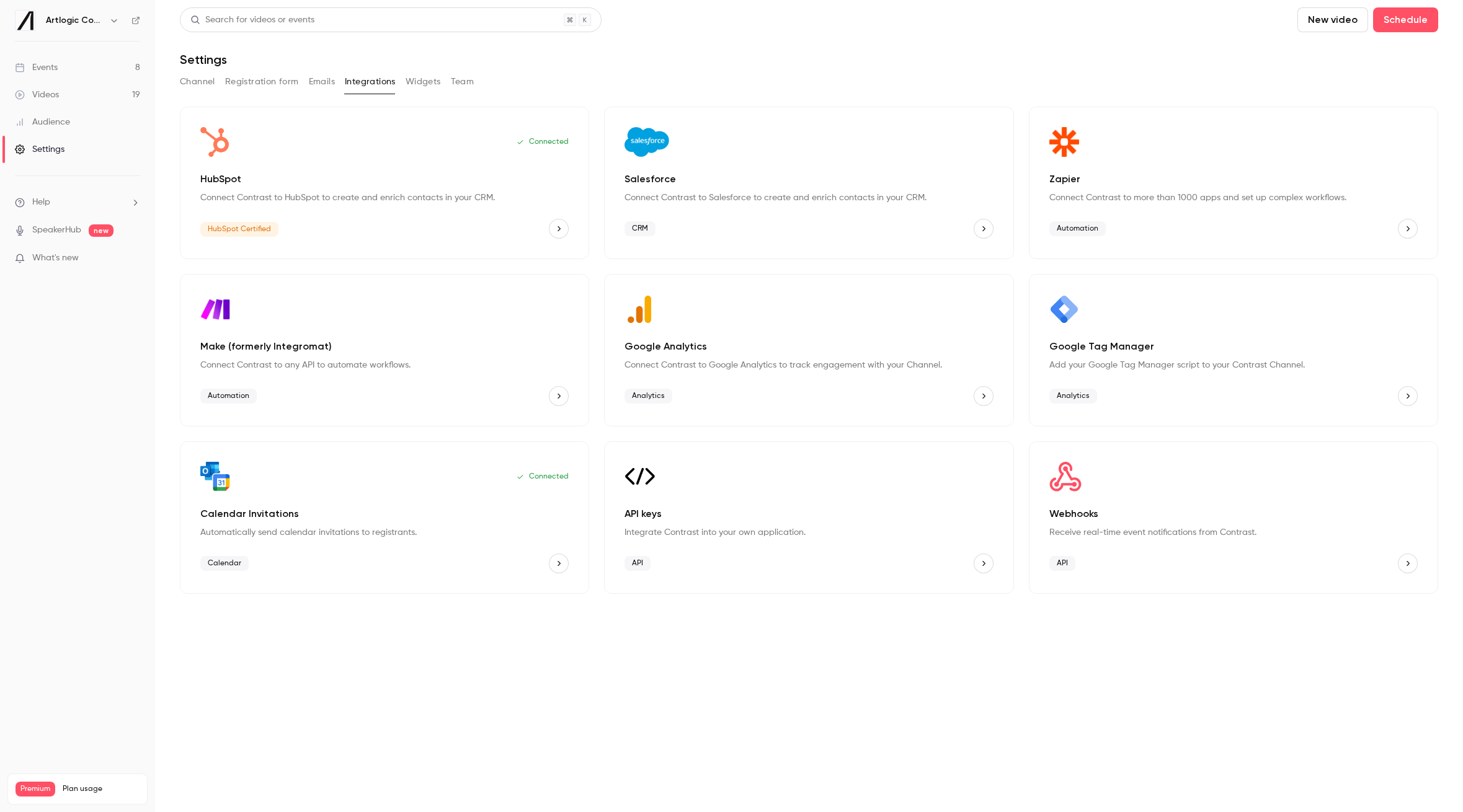
click at [472, 80] on button "Team" at bounding box center [463, 82] width 24 height 20
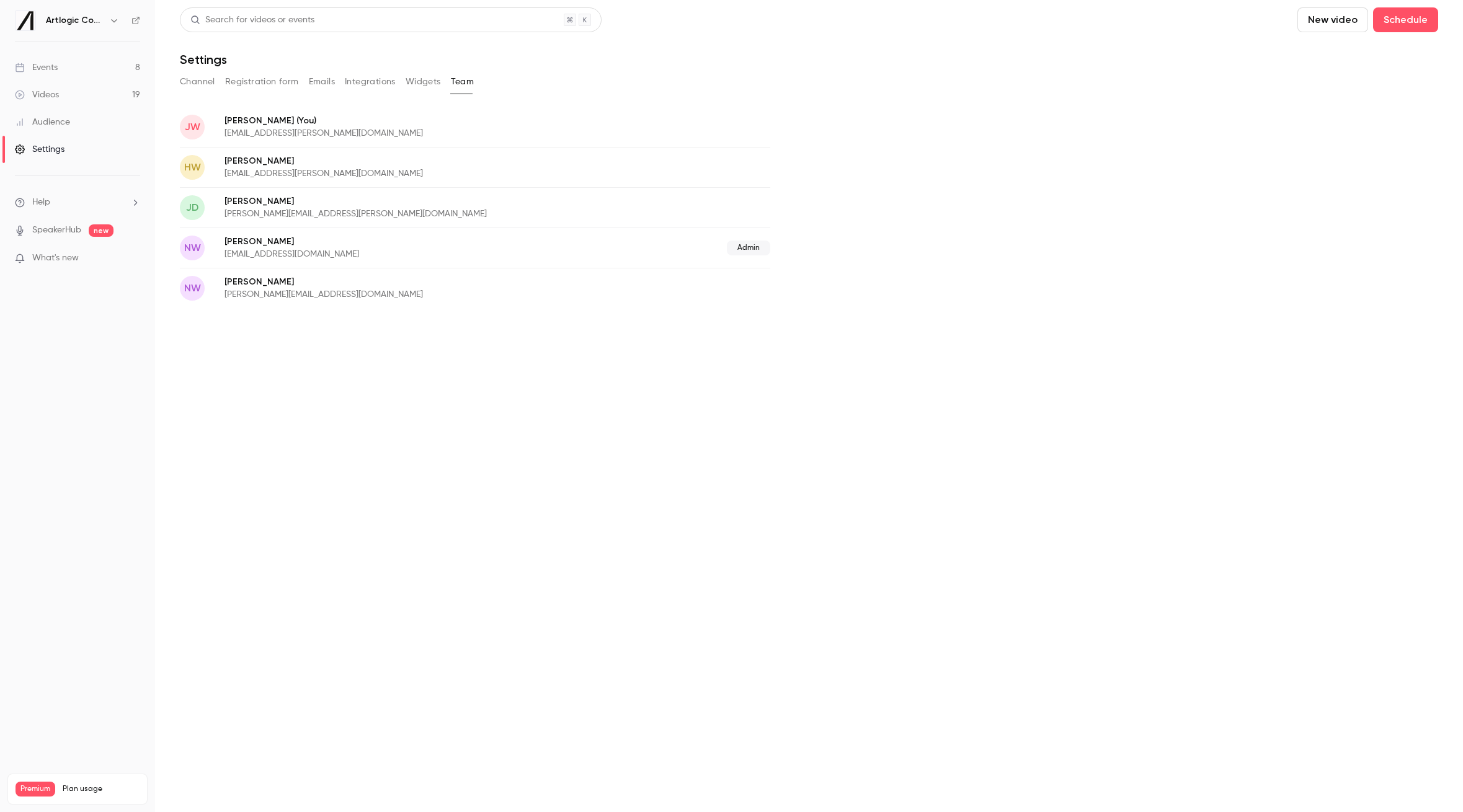
click at [435, 83] on button "Widgets" at bounding box center [423, 82] width 35 height 20
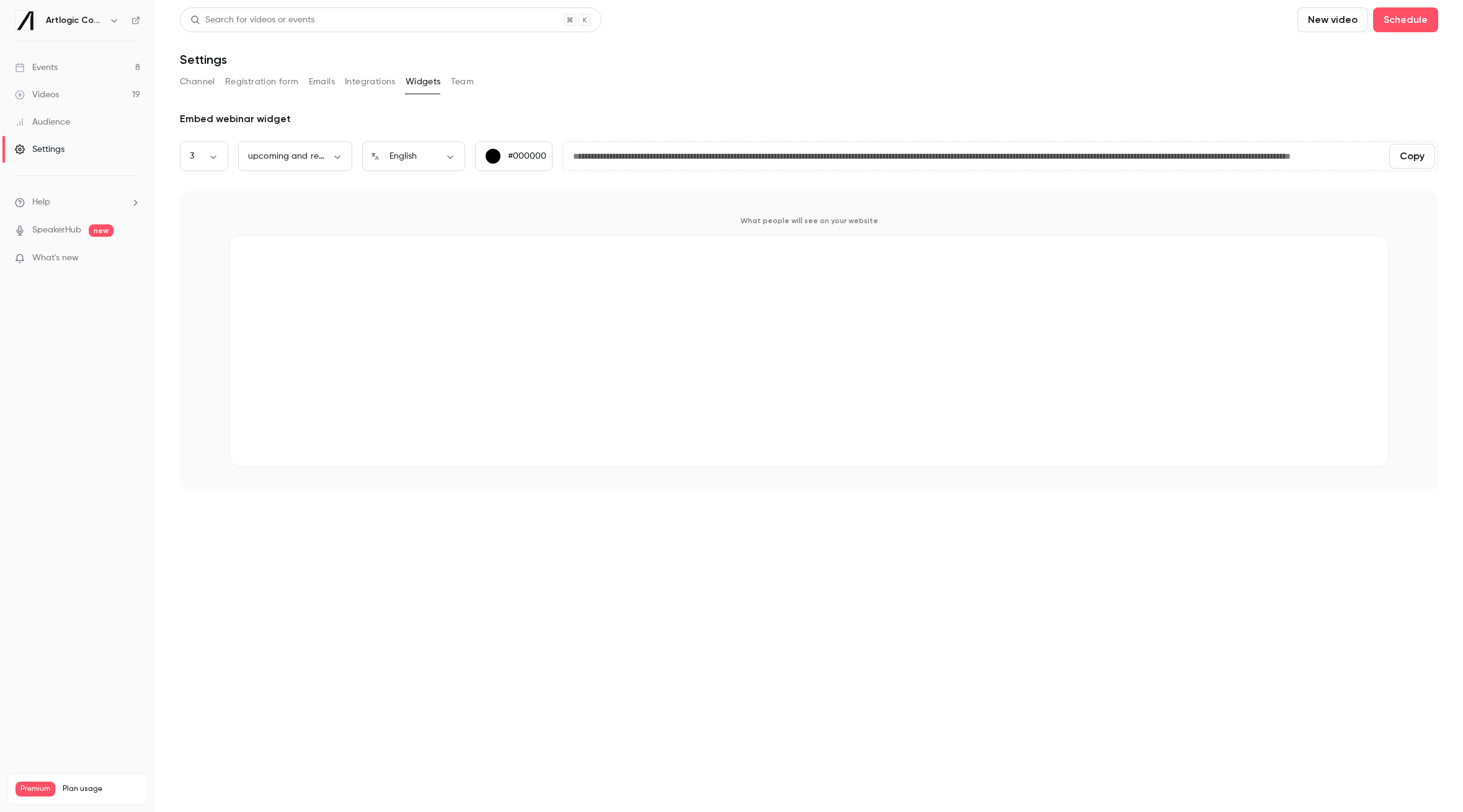
click at [406, 72] on button "Widgets" at bounding box center [423, 82] width 35 height 20
